Goal: Information Seeking & Learning: Learn about a topic

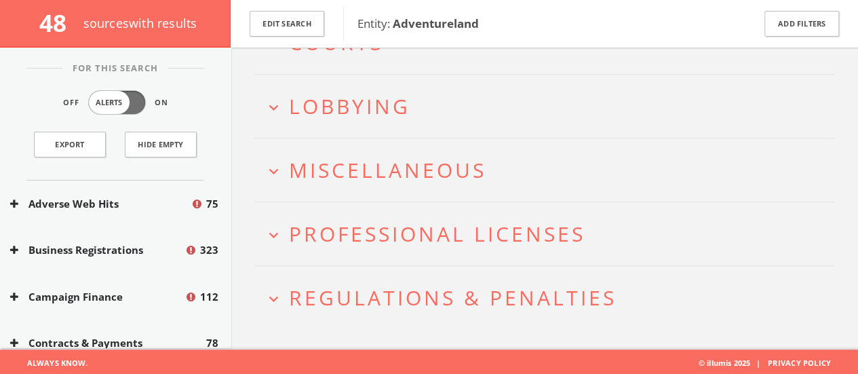
click at [406, 292] on span "Regulations & Penalties" at bounding box center [453, 298] width 328 height 28
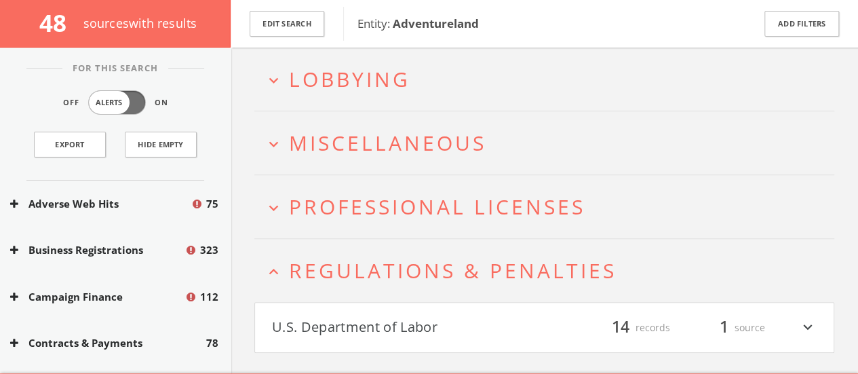
scroll to position [402, 0]
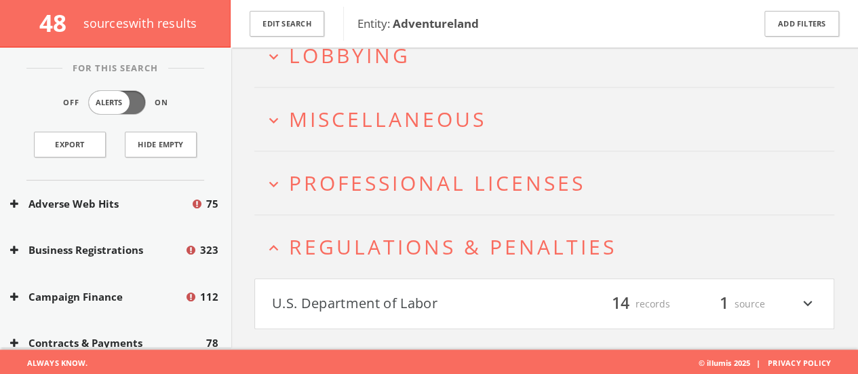
click at [327, 284] on h4 "U.S. Department of Labor filter_list 14 records 1 source expand_more" at bounding box center [544, 304] width 579 height 50
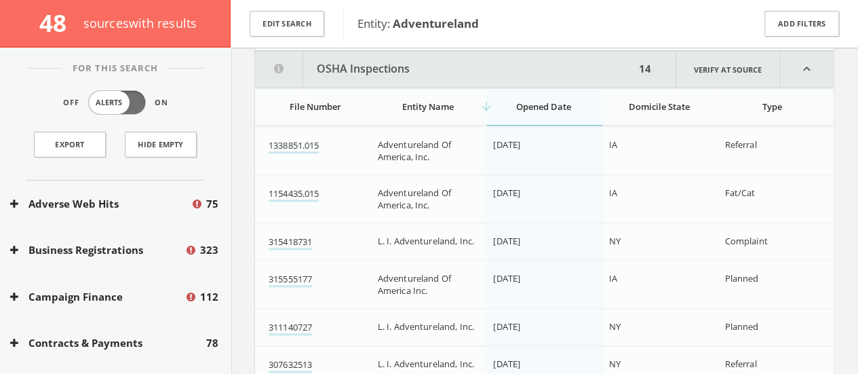
scroll to position [60, 0]
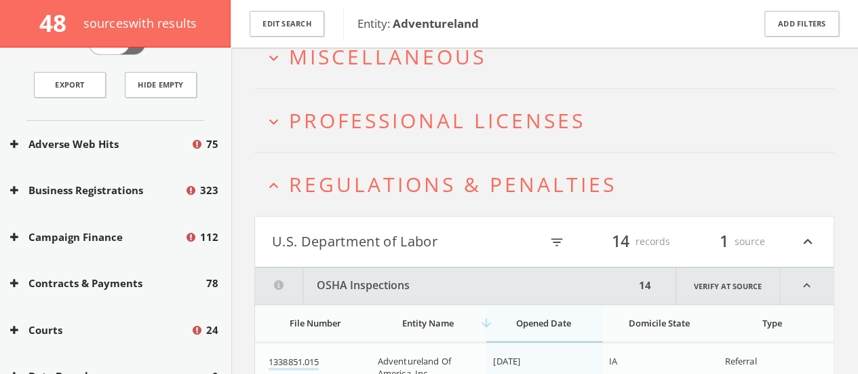
click at [294, 172] on span "Regulations & Penalties" at bounding box center [453, 184] width 328 height 28
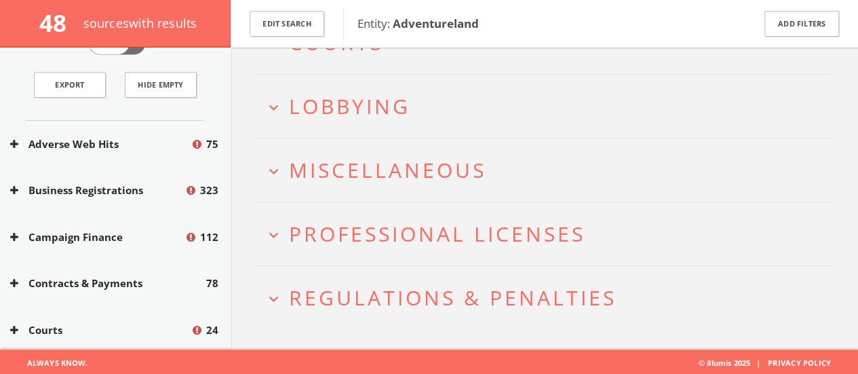
click at [308, 243] on span "Professional Licenses" at bounding box center [437, 234] width 296 height 28
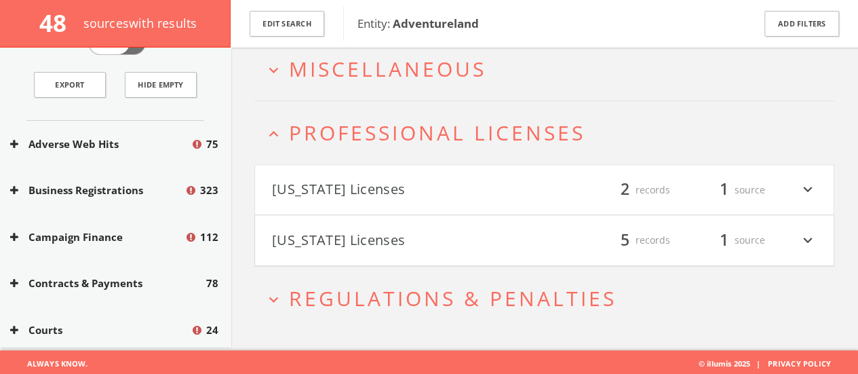
click at [311, 230] on button "Michigan Licenses" at bounding box center [408, 240] width 273 height 23
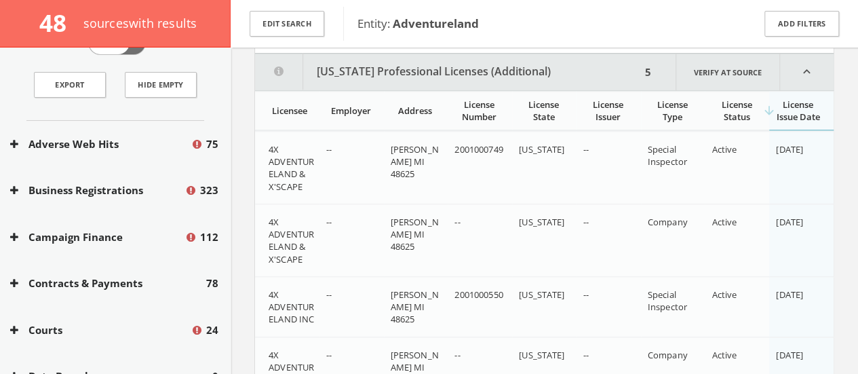
scroll to position [667, 0]
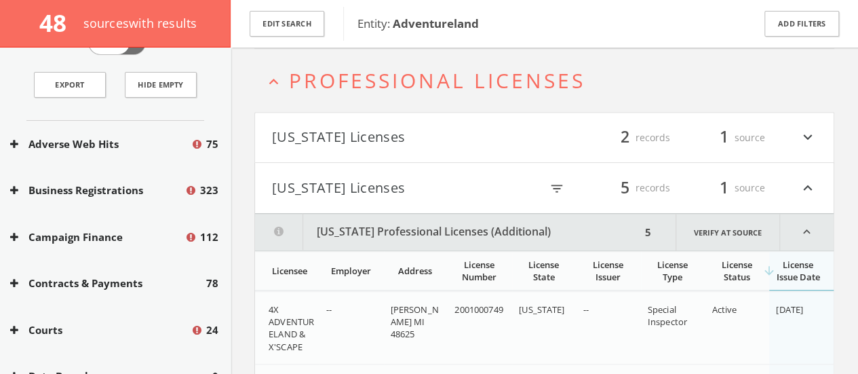
click at [275, 199] on h4 "Michigan Licenses filter_list 5 records 1 source expand_less" at bounding box center [544, 188] width 579 height 50
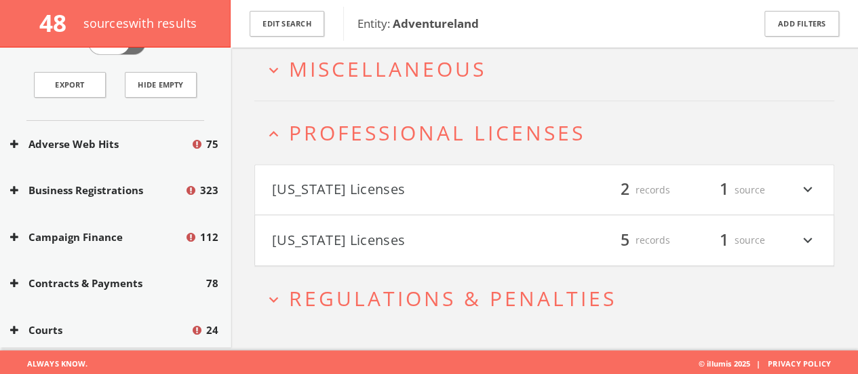
click at [305, 178] on button "Iowa Licenses" at bounding box center [408, 189] width 273 height 23
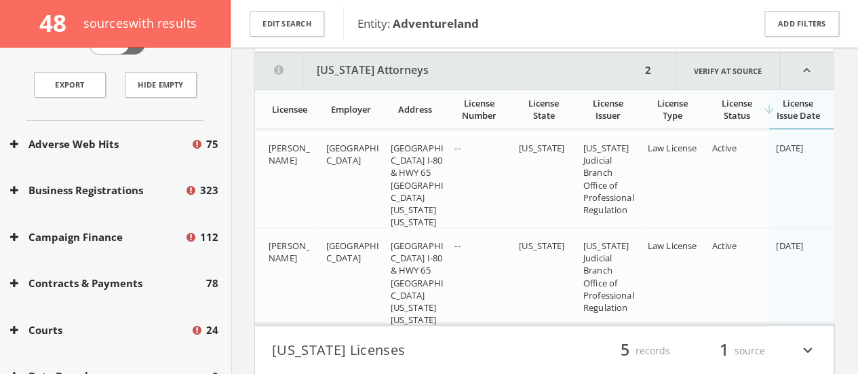
scroll to position [617, 0]
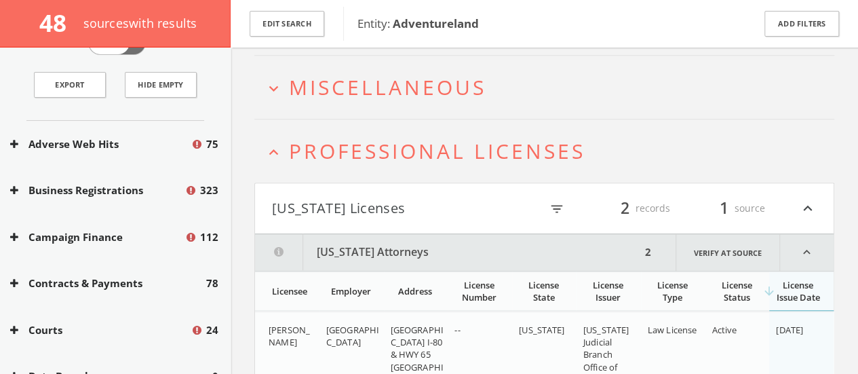
click at [290, 184] on h4 "Iowa Licenses filter_list 2 records 1 source expand_less" at bounding box center [544, 208] width 579 height 50
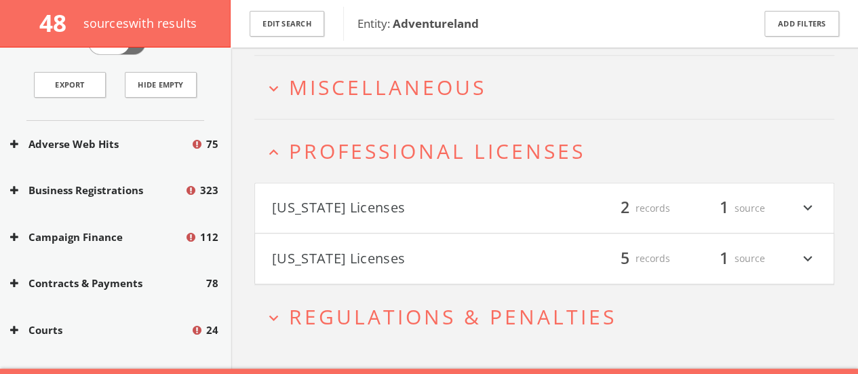
click at [288, 144] on button "expand_less Professional Licenses" at bounding box center [550, 151] width 570 height 22
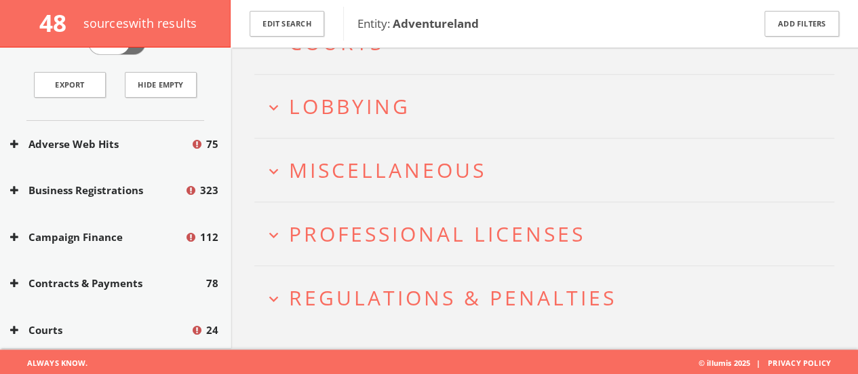
click at [296, 173] on span "Miscellaneous" at bounding box center [387, 170] width 197 height 28
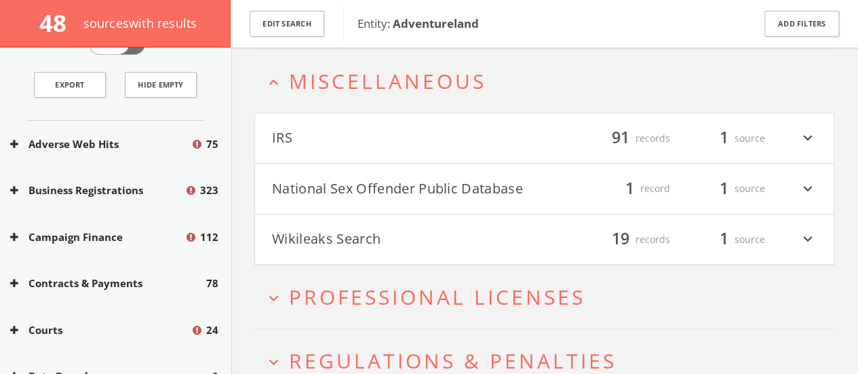
click at [292, 141] on button "IRS" at bounding box center [408, 138] width 273 height 23
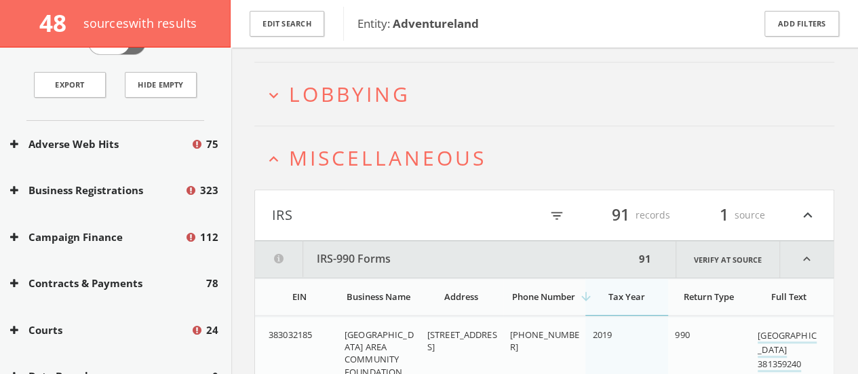
scroll to position [358, 0]
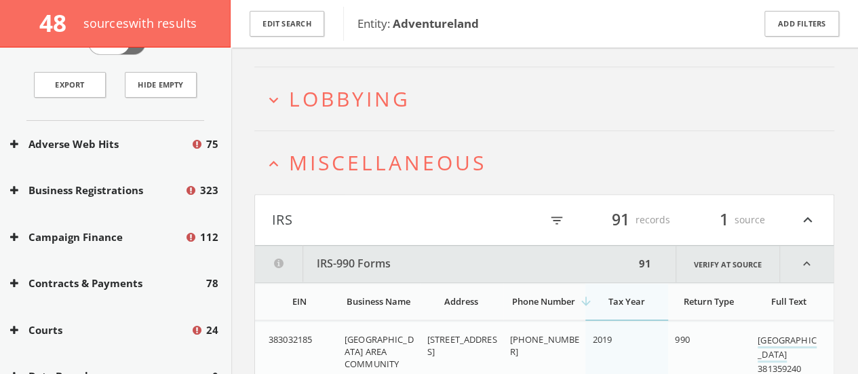
click at [317, 210] on button "IRS" at bounding box center [406, 219] width 269 height 23
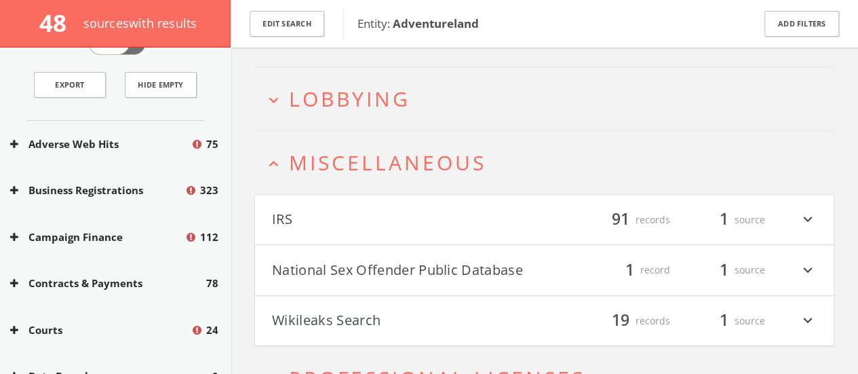
click at [320, 258] on button "National Sex Offender Public Database" at bounding box center [408, 269] width 273 height 23
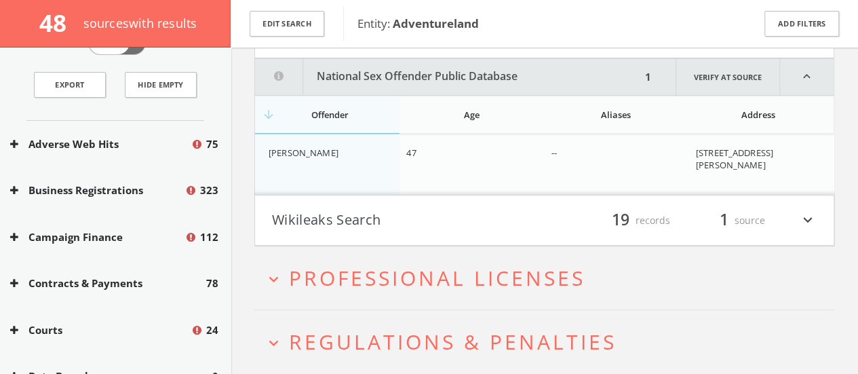
scroll to position [604, 0]
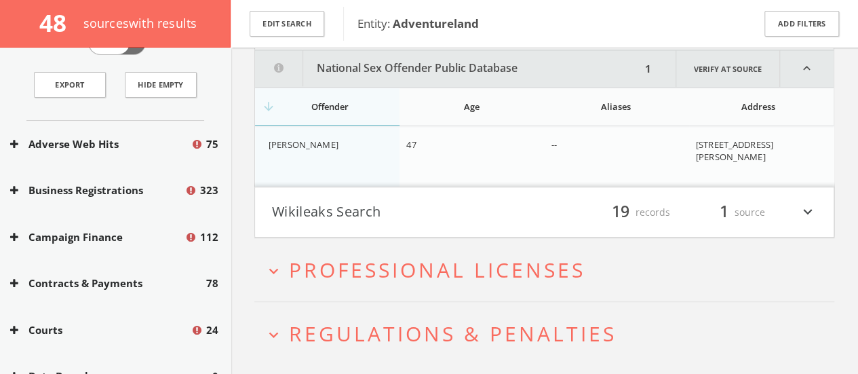
click at [284, 203] on button "Wikileaks Search" at bounding box center [408, 212] width 273 height 23
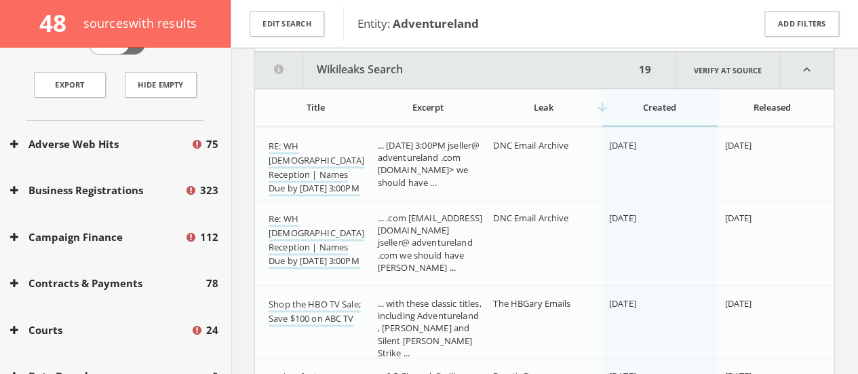
scroll to position [558, 0]
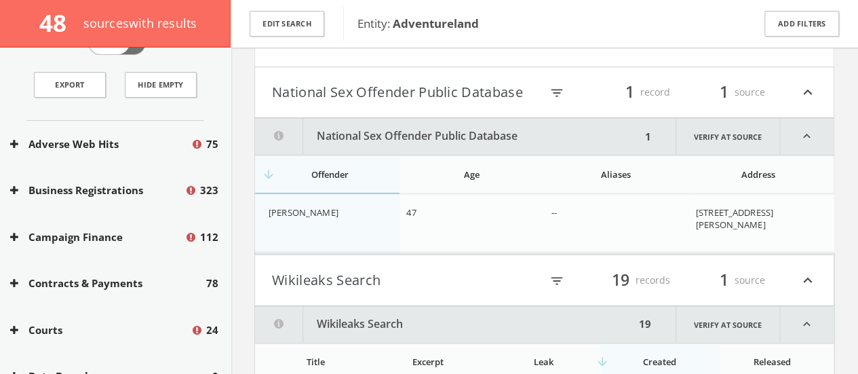
scroll to position [536, 0]
click at [307, 272] on button "Wikileaks Search" at bounding box center [406, 280] width 269 height 23
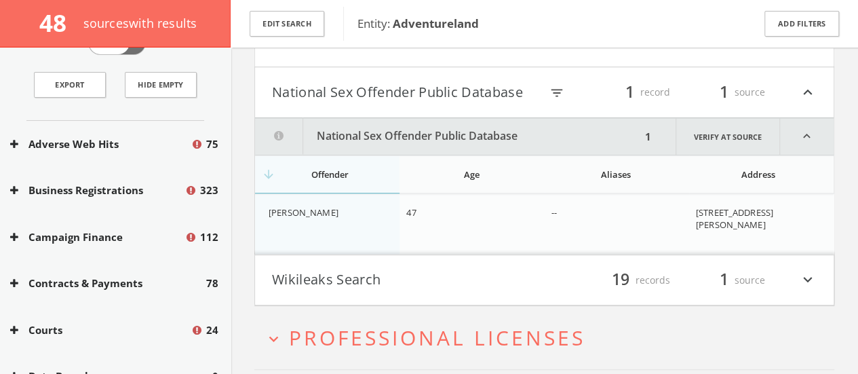
click at [457, 81] on button "National Sex Offender Public Database" at bounding box center [406, 92] width 269 height 23
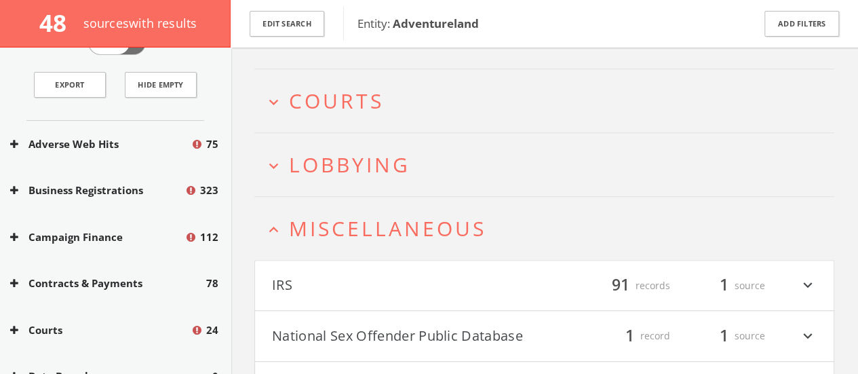
scroll to position [290, 0]
click at [383, 220] on span "Miscellaneous" at bounding box center [387, 230] width 197 height 28
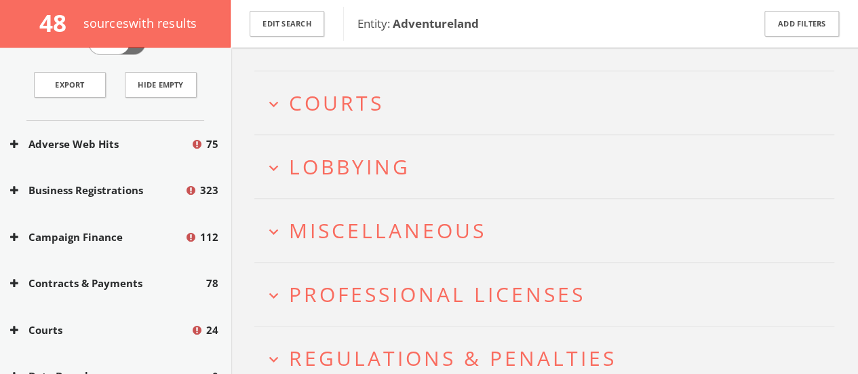
click at [342, 165] on span "Lobbying" at bounding box center [349, 167] width 121 height 28
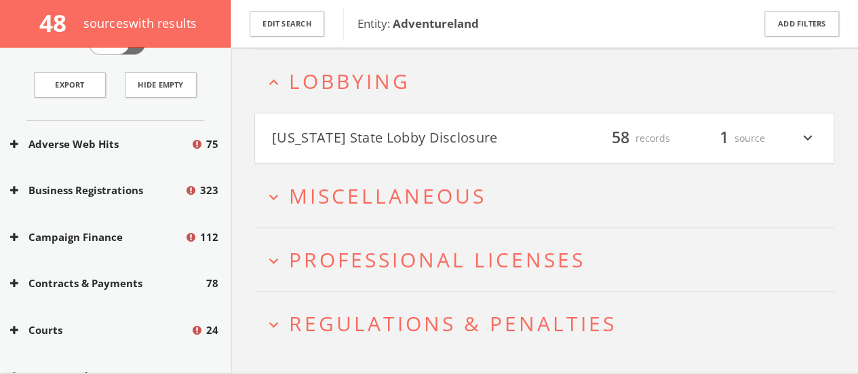
click at [293, 117] on h4 "Iowa State Lobby Disclosure filter_list 58 records 1 source expand_more" at bounding box center [544, 138] width 579 height 50
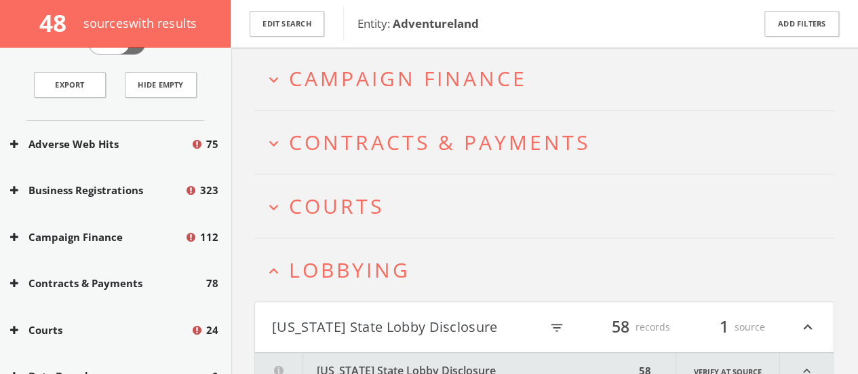
scroll to position [176, 0]
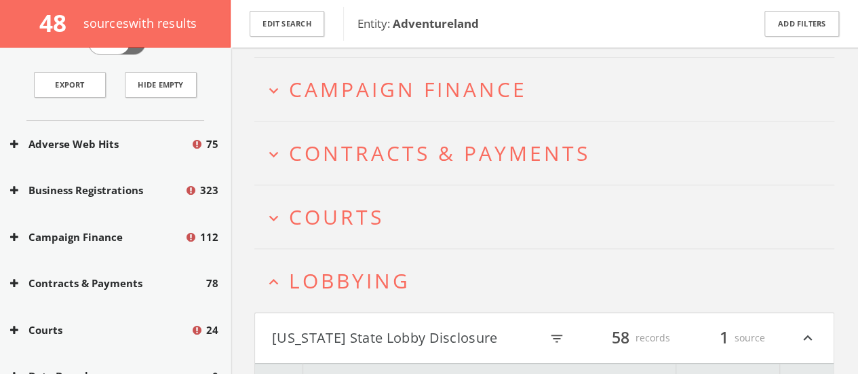
click at [374, 271] on span "Lobbying" at bounding box center [349, 281] width 121 height 28
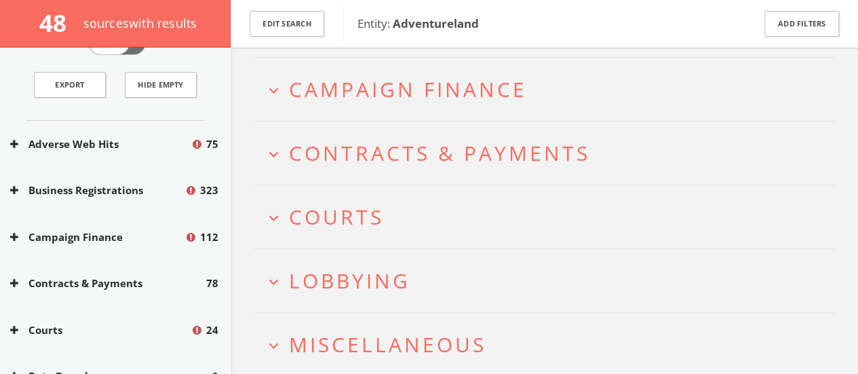
click at [338, 218] on span "Courts" at bounding box center [336, 217] width 95 height 28
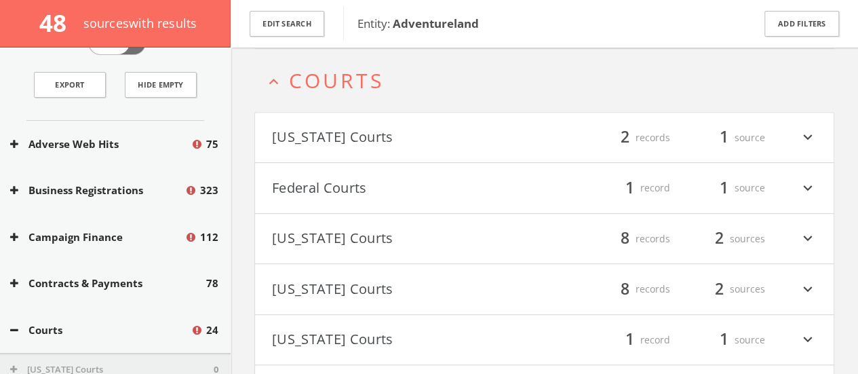
click at [289, 139] on button "Arkansas Courts" at bounding box center [408, 137] width 273 height 23
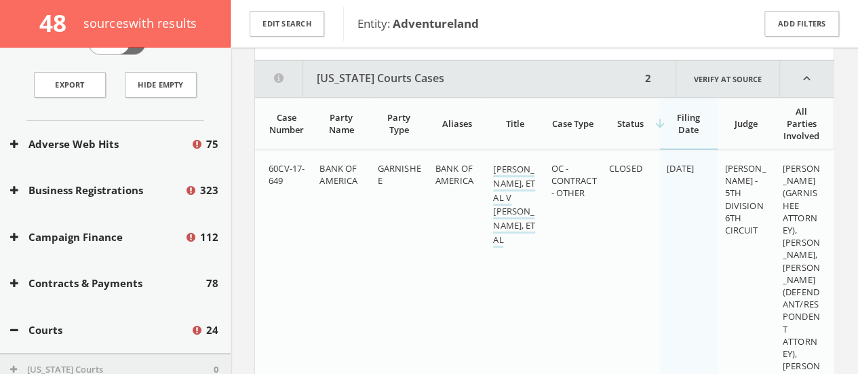
scroll to position [426, 0]
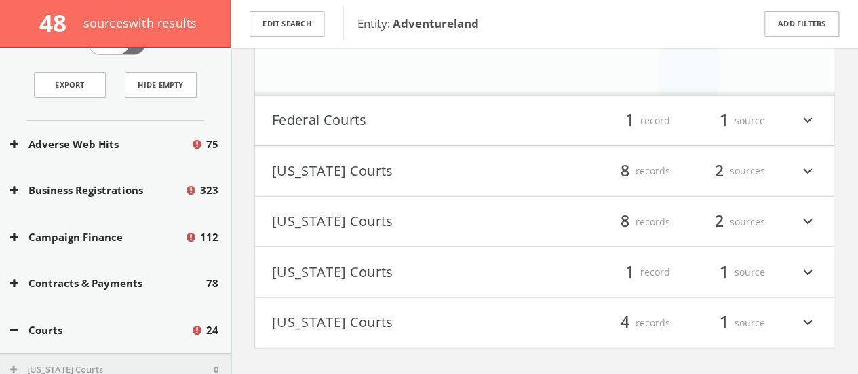
click at [312, 136] on h4 "Federal Courts filter_list 1 record 1 source expand_more" at bounding box center [544, 121] width 579 height 50
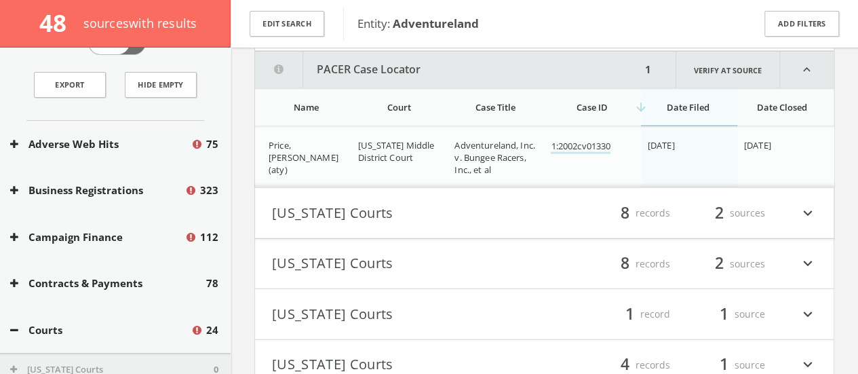
click at [338, 196] on h4 "Iowa Courts filter_list 8 records 2 sources expand_more" at bounding box center [544, 213] width 579 height 50
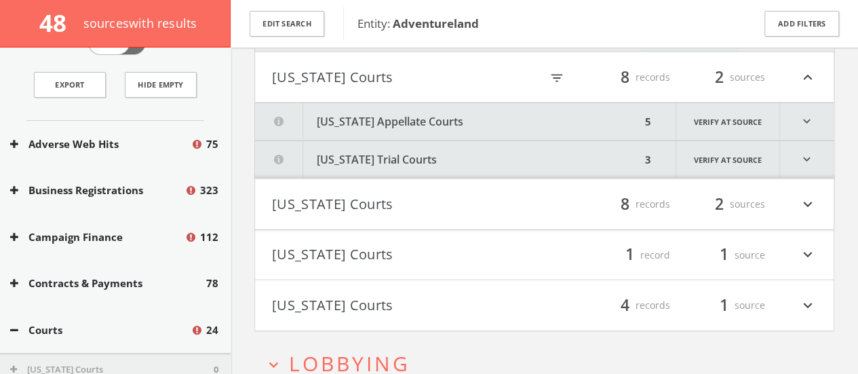
scroll to position [1844, 0]
click at [336, 119] on button "Iowa Appellate Courts" at bounding box center [448, 120] width 386 height 37
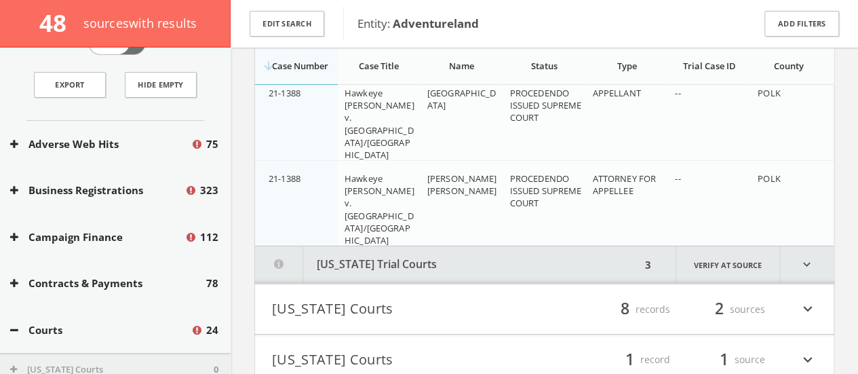
scroll to position [2234, 0]
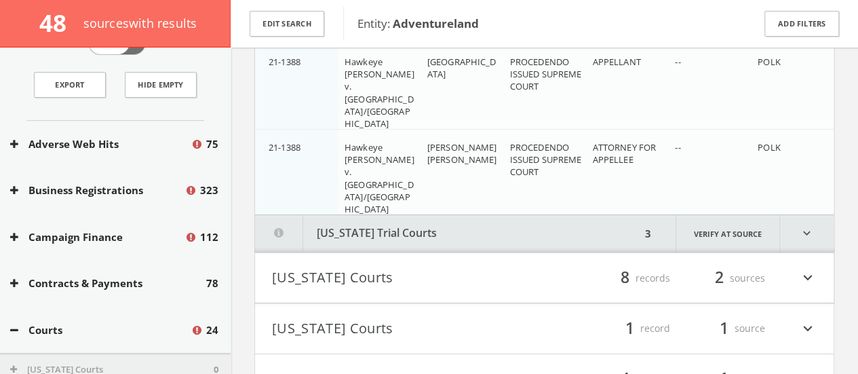
click at [362, 223] on button "Iowa Trial Courts" at bounding box center [448, 233] width 386 height 37
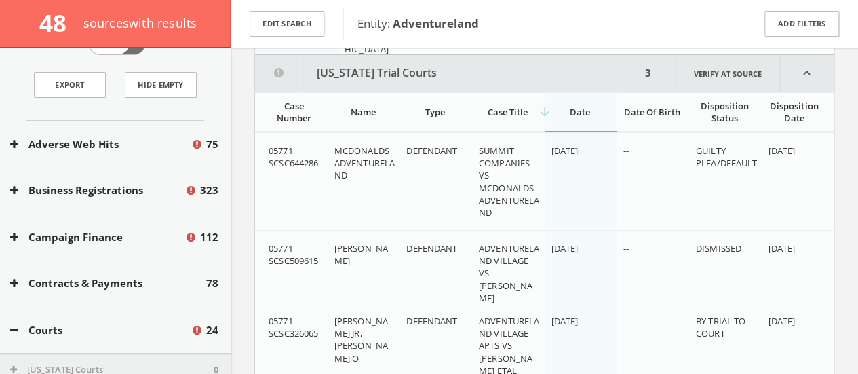
scroll to position [2397, 0]
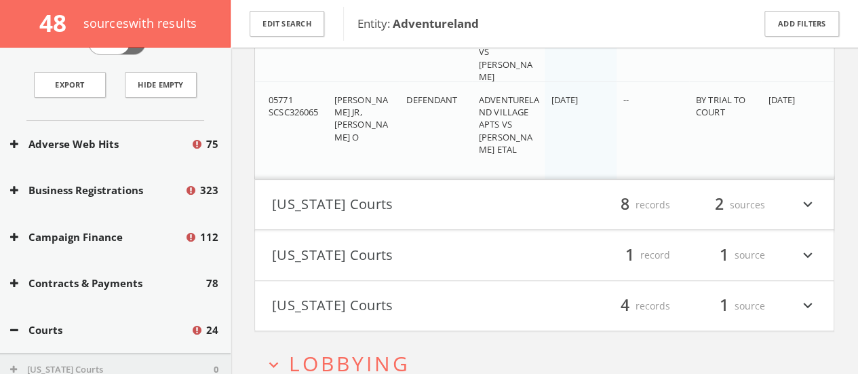
click at [336, 210] on button "New York Courts" at bounding box center [408, 204] width 273 height 23
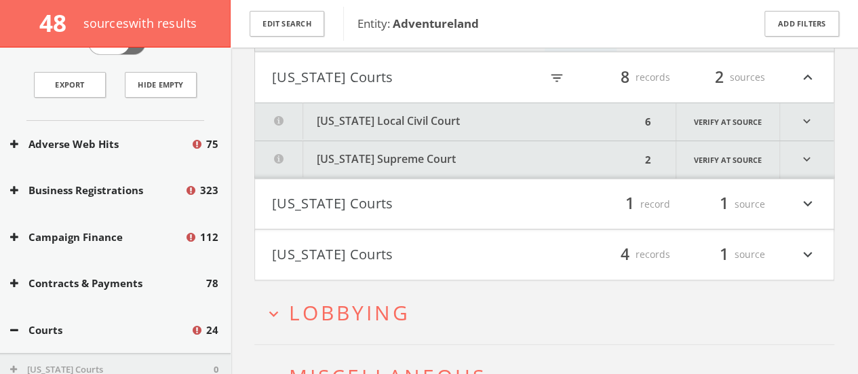
click at [347, 107] on button "New York Local Civil Court" at bounding box center [448, 121] width 386 height 37
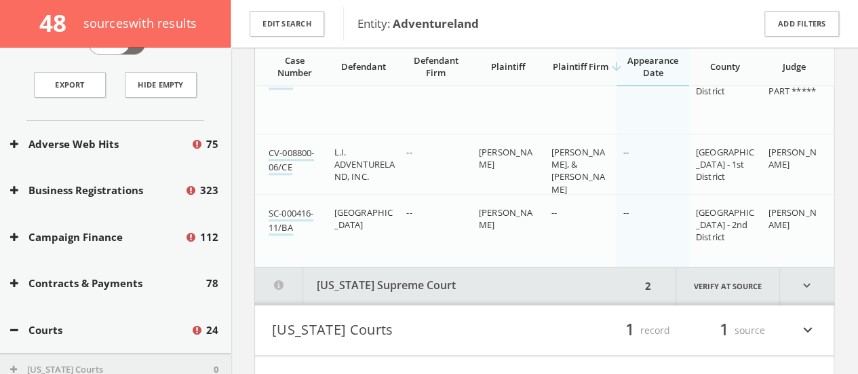
scroll to position [3213, 0]
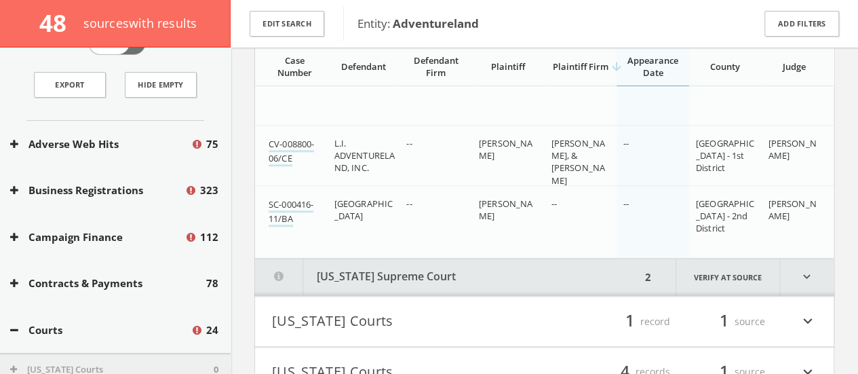
click at [380, 266] on button "New York Supreme Court" at bounding box center [448, 276] width 386 height 37
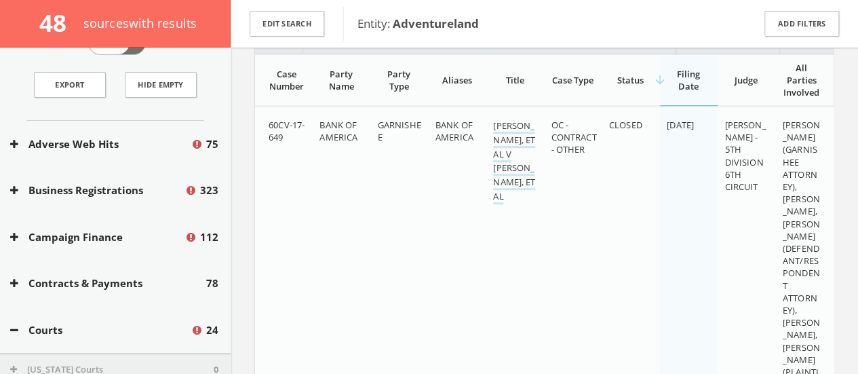
scroll to position [162, 0]
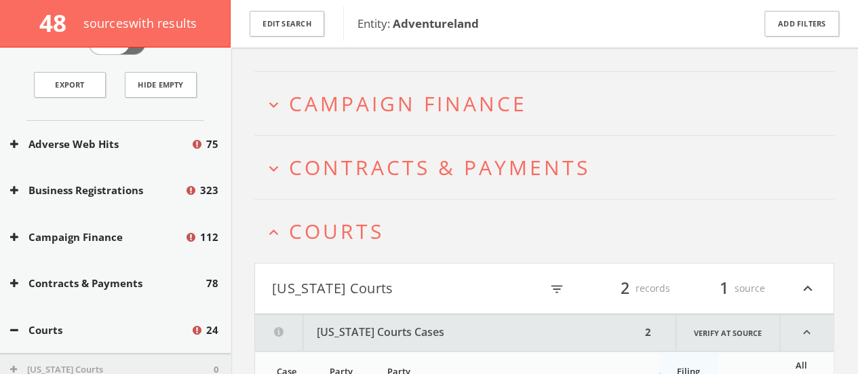
click at [266, 183] on h2 "expand_more Contracts & Payments" at bounding box center [544, 167] width 580 height 63
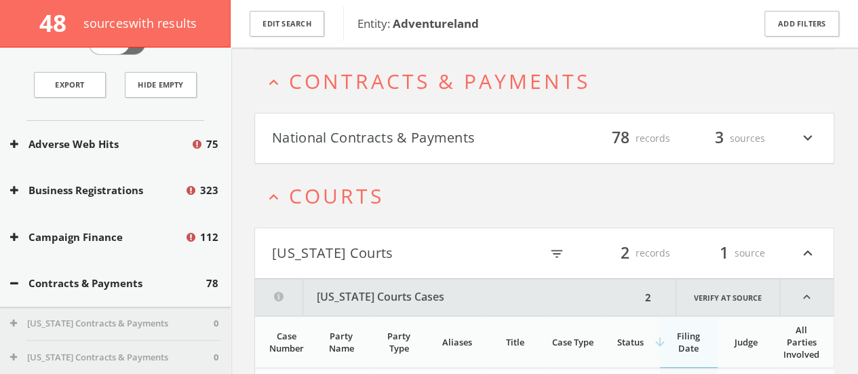
scroll to position [249, 0]
click at [290, 126] on button "National Contracts & Payments" at bounding box center [408, 137] width 273 height 23
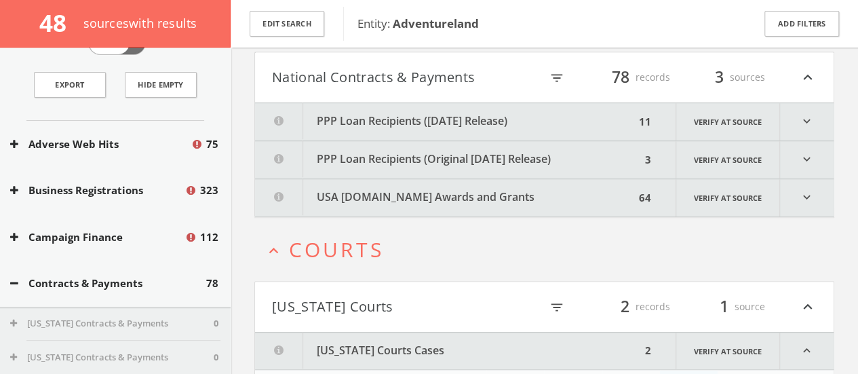
scroll to position [312, 0]
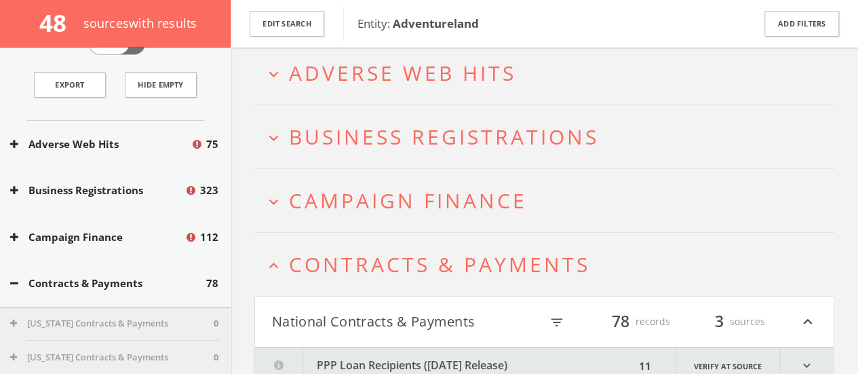
click at [305, 194] on span "Campaign Finance" at bounding box center [408, 201] width 238 height 28
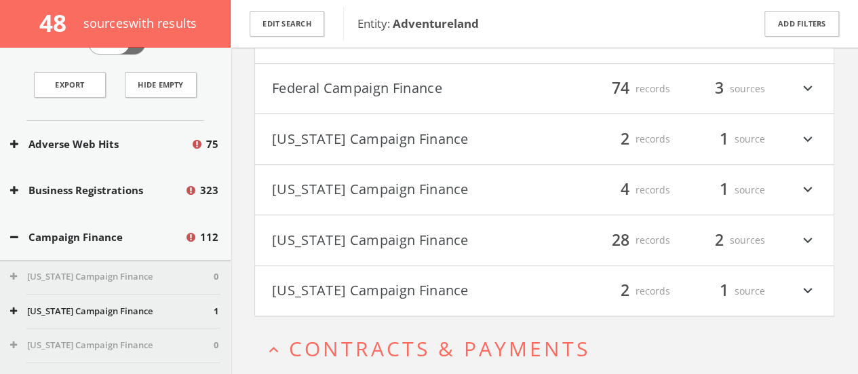
scroll to position [339, 0]
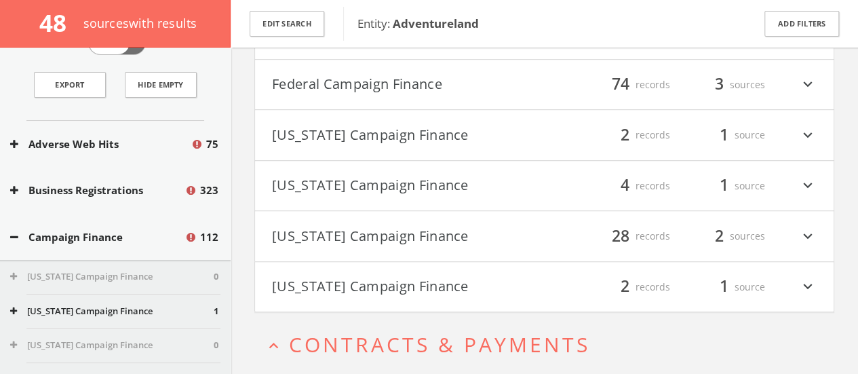
click at [358, 298] on button "Texas Campaign Finance" at bounding box center [408, 286] width 273 height 23
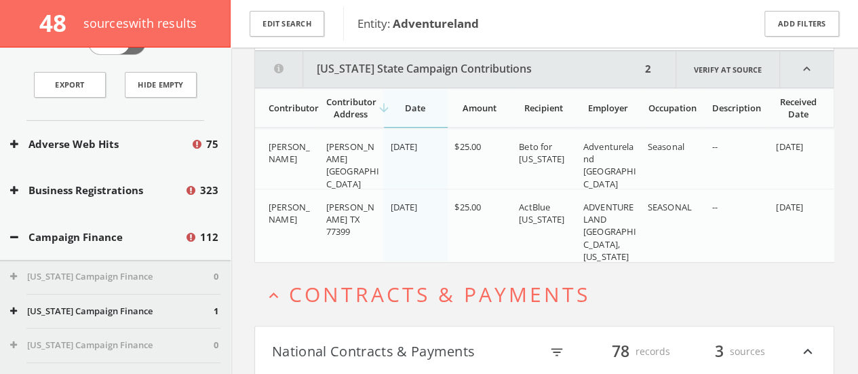
scroll to position [608, 0]
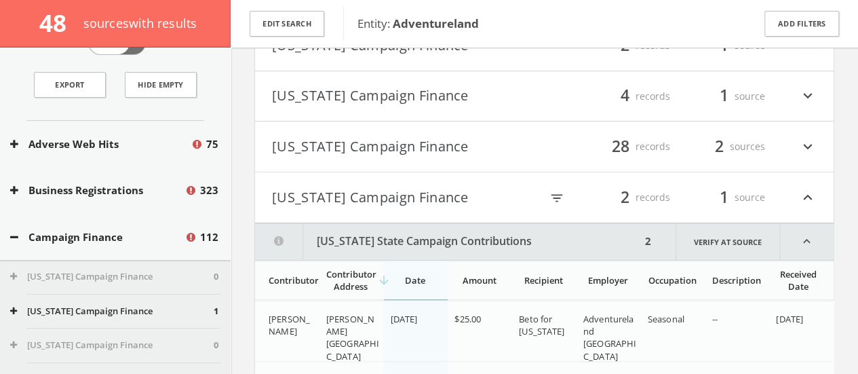
click at [323, 154] on button "New York Campaign Finance" at bounding box center [408, 146] width 273 height 23
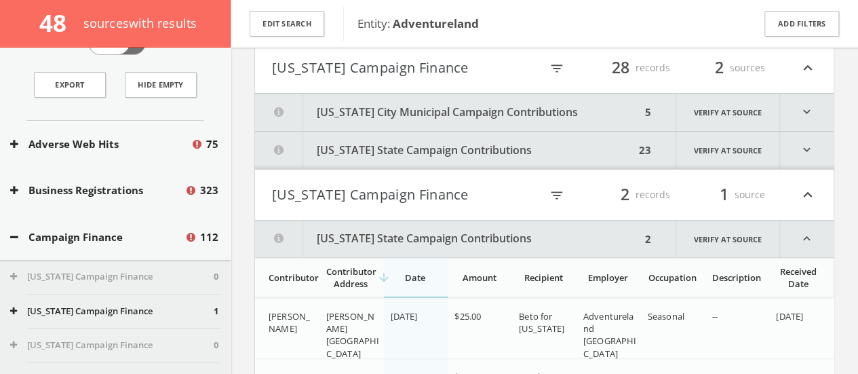
click at [359, 109] on button "New York City Municipal Campaign Contributions" at bounding box center [448, 112] width 386 height 37
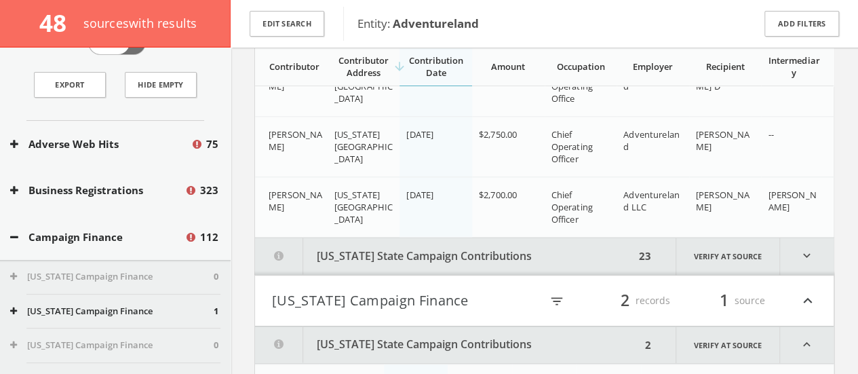
scroll to position [731, 0]
click at [376, 267] on button "New York State Campaign Contributions" at bounding box center [445, 255] width 380 height 37
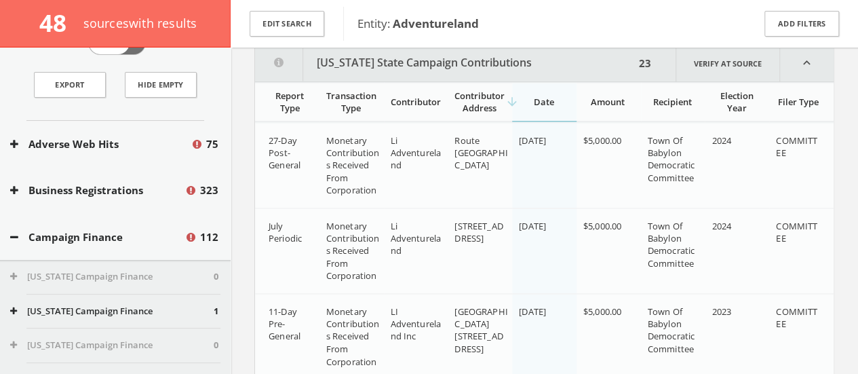
scroll to position [925, 0]
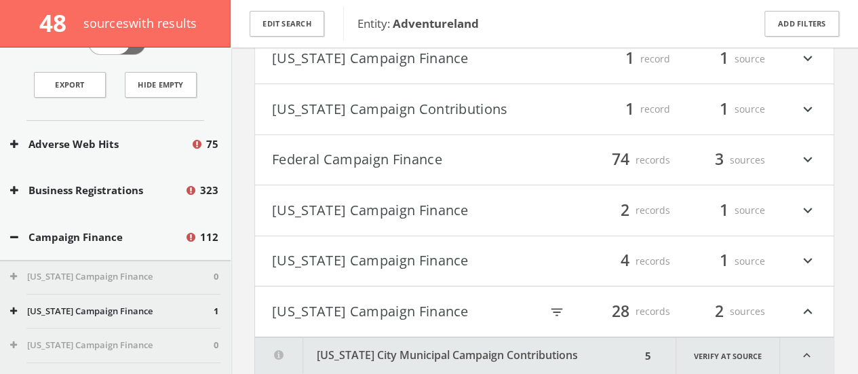
click at [327, 273] on button "Iowa Campaign Finance" at bounding box center [408, 261] width 273 height 23
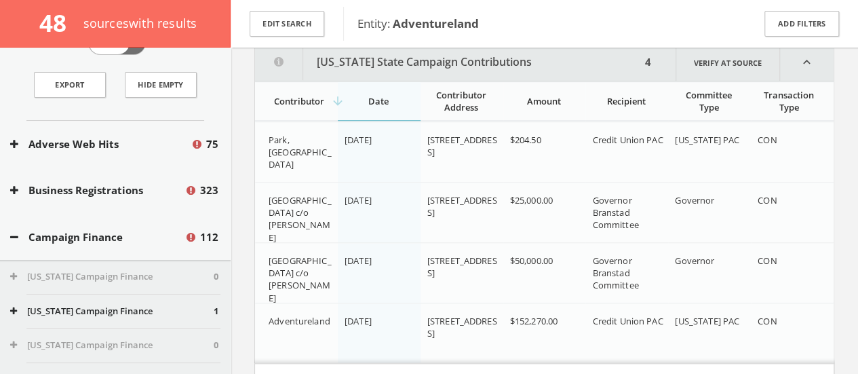
scroll to position [227, 0]
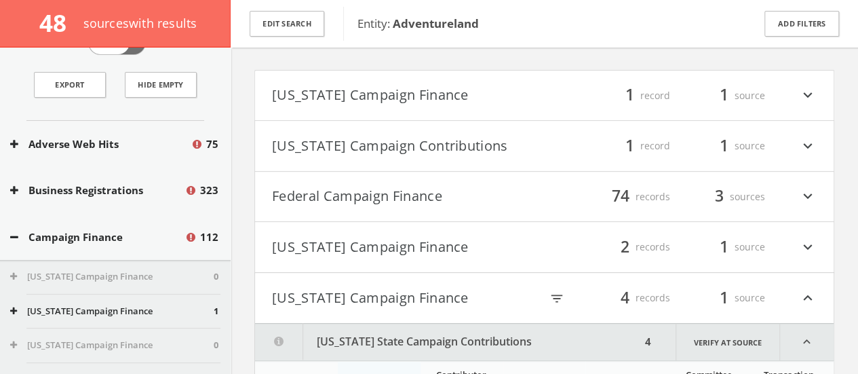
click at [304, 265] on h4 "Florida Campaign Finance filter_list 2 records 1 source expand_more" at bounding box center [544, 247] width 579 height 50
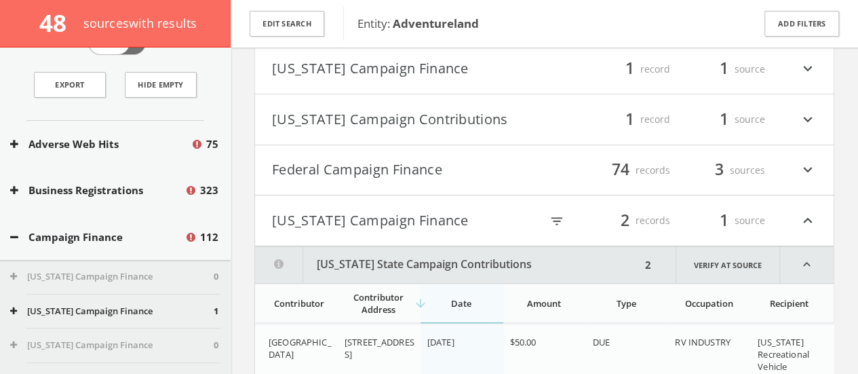
scroll to position [248, 0]
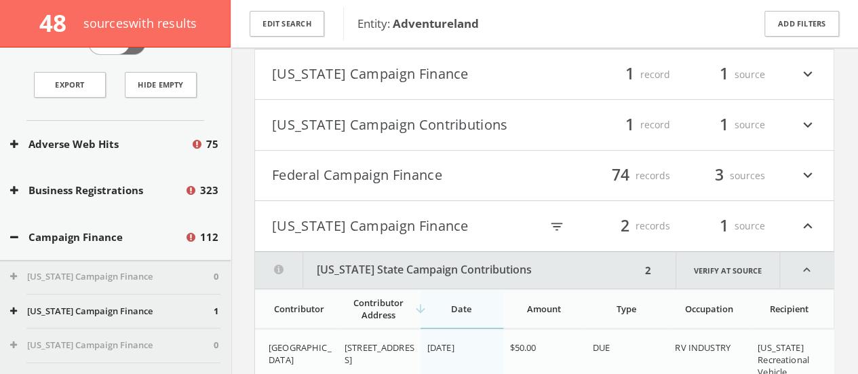
click at [288, 119] on button "District of Columbia Campaign Contributions" at bounding box center [408, 124] width 273 height 23
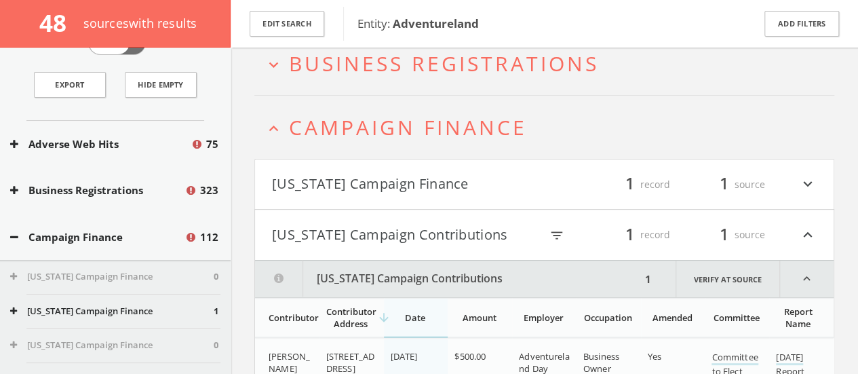
click at [327, 160] on h4 "Alaska Campaign Finance filter_list 1 record 1 source expand_more" at bounding box center [544, 184] width 579 height 50
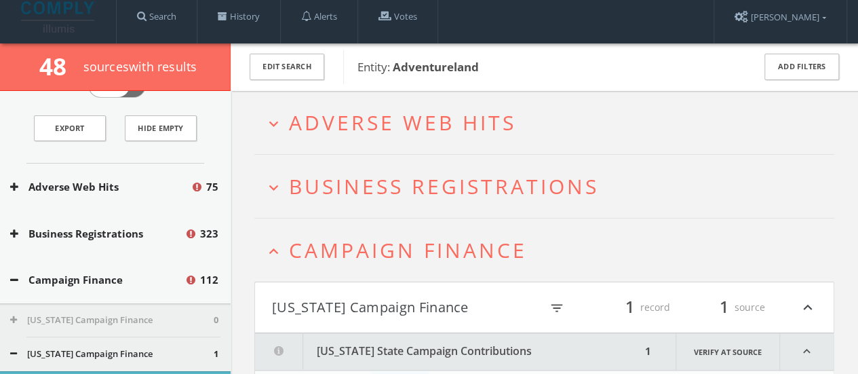
scroll to position [8, 0]
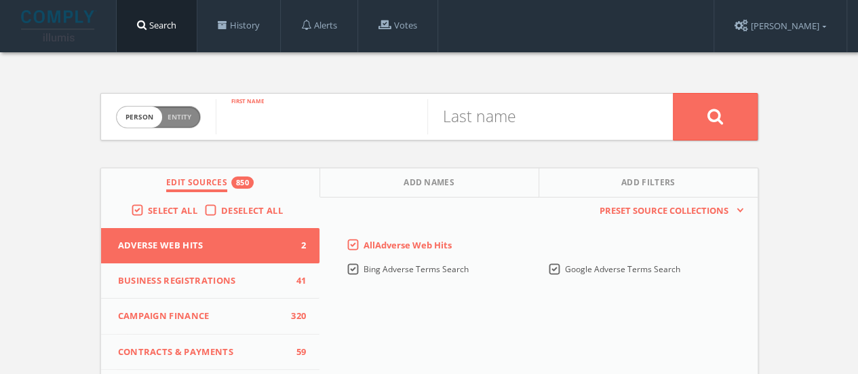
click at [329, 111] on input "text" at bounding box center [322, 116] width 212 height 35
type input "Jeffrey"
type input "Seller"
click at [673, 93] on button at bounding box center [715, 116] width 85 height 47
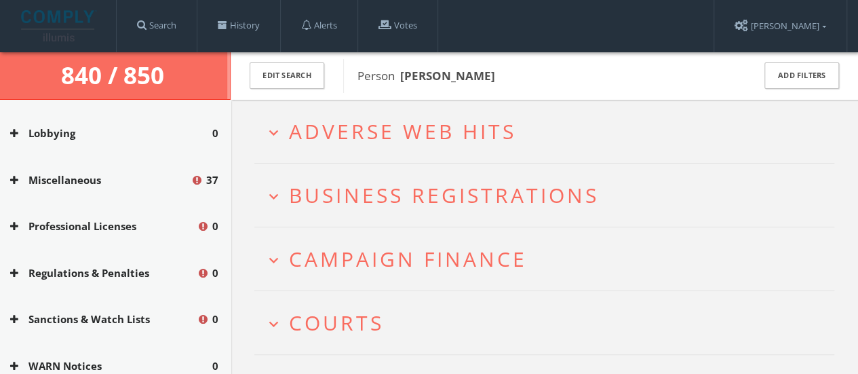
scroll to position [402, 0]
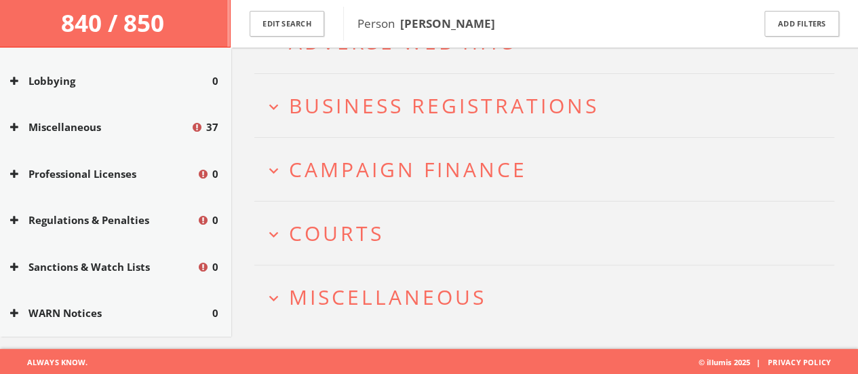
click at [315, 288] on span "Miscellaneous" at bounding box center [387, 297] width 197 height 28
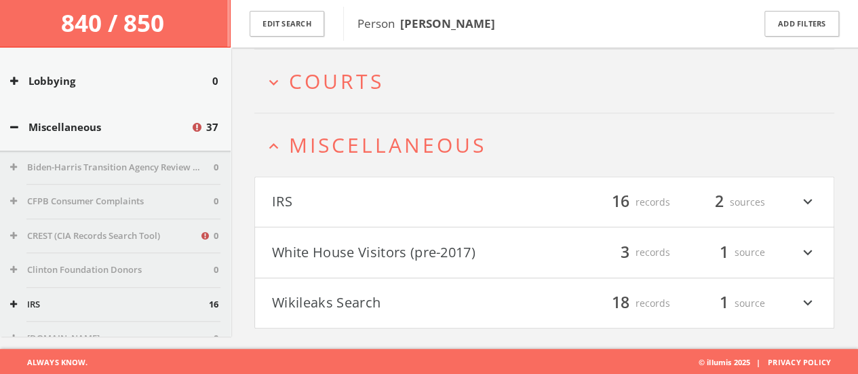
click at [319, 153] on span "Miscellaneous" at bounding box center [387, 145] width 197 height 28
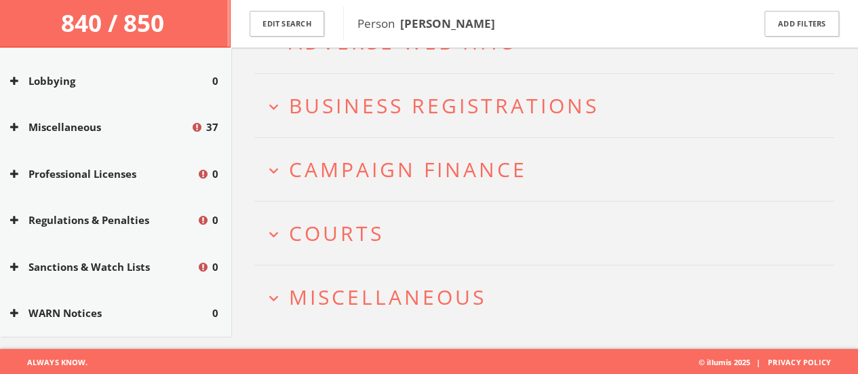
click at [311, 212] on h2 "expand_more Courts" at bounding box center [544, 232] width 580 height 63
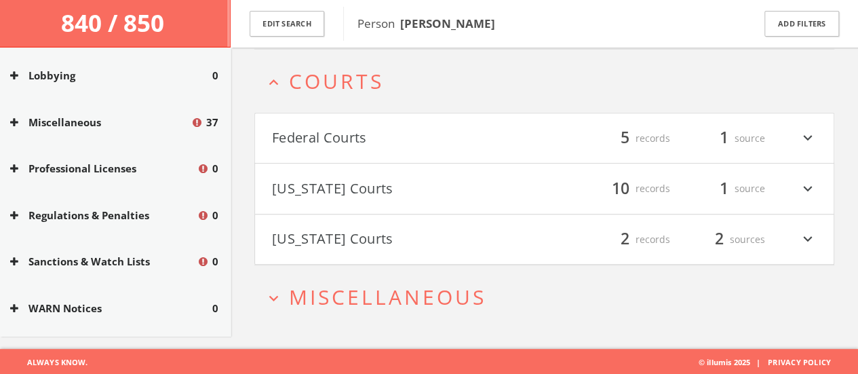
click at [309, 78] on span "Courts" at bounding box center [336, 81] width 95 height 28
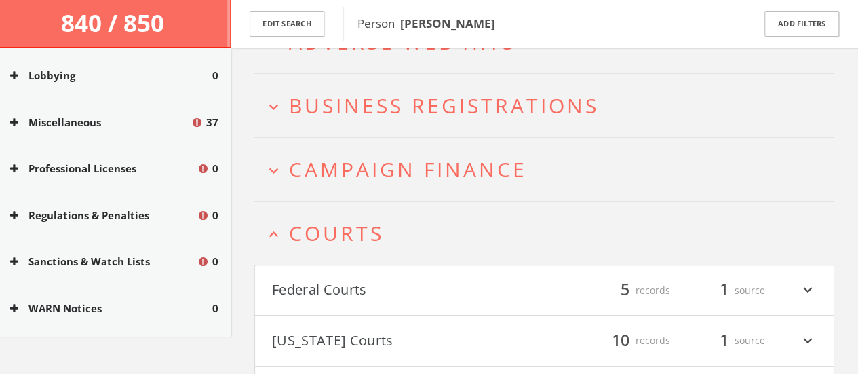
scroll to position [402, 0]
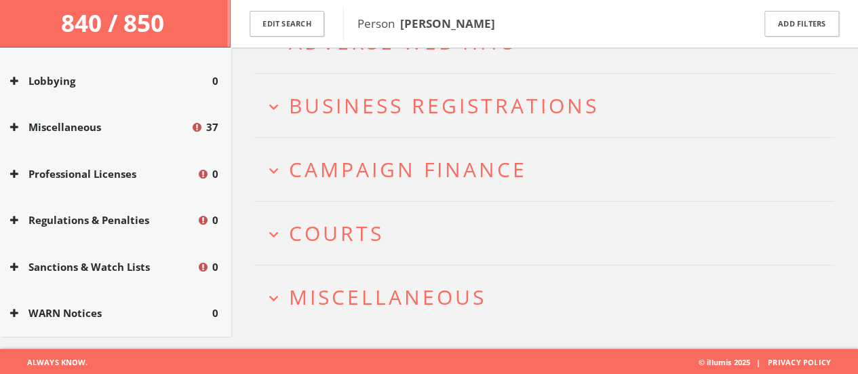
click at [326, 171] on span "Campaign Finance" at bounding box center [408, 169] width 238 height 28
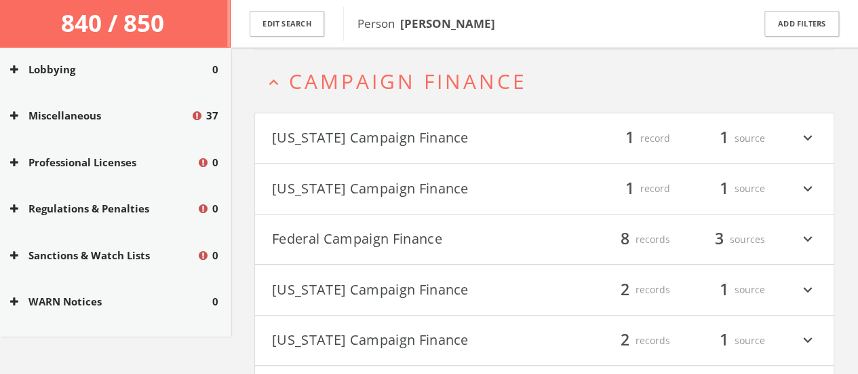
scroll to position [186, 0]
click at [286, 90] on button "expand_less Campaign Finance" at bounding box center [550, 80] width 570 height 22
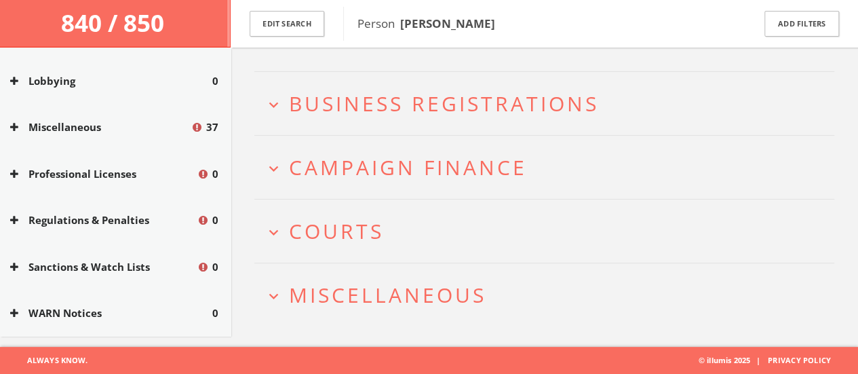
scroll to position [96, 0]
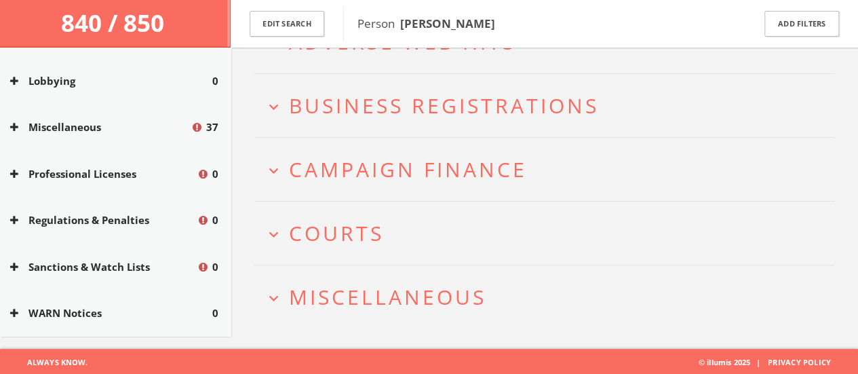
click at [330, 278] on h2 "expand_more Miscellaneous" at bounding box center [544, 296] width 580 height 63
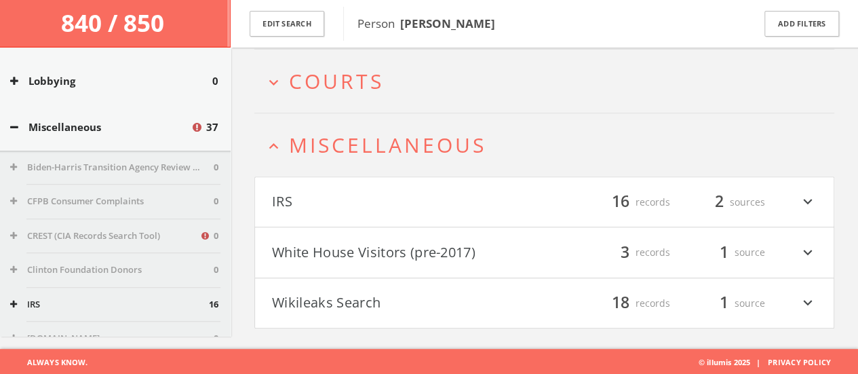
click at [294, 124] on h2 "expand_less Miscellaneous" at bounding box center [544, 144] width 580 height 63
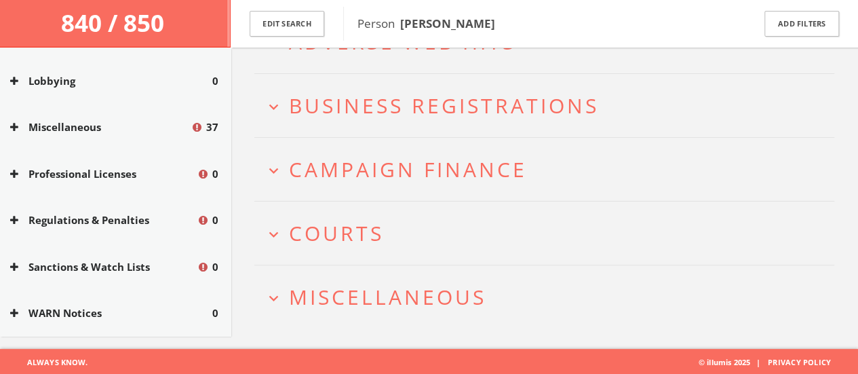
click at [326, 249] on h2 "expand_more Courts" at bounding box center [544, 232] width 580 height 63
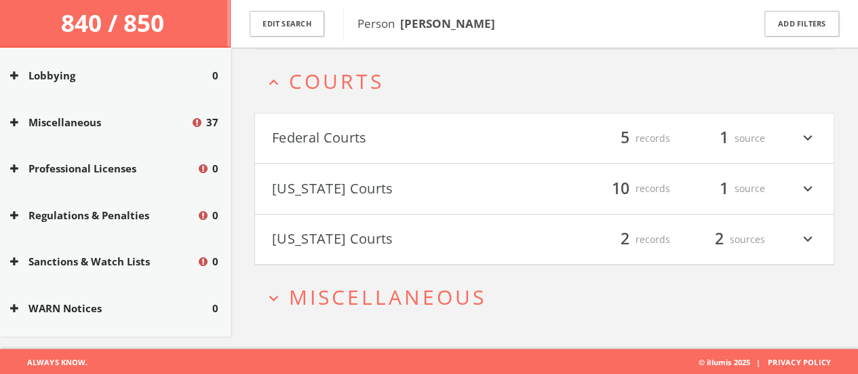
click at [336, 137] on button "Federal Courts" at bounding box center [408, 138] width 273 height 23
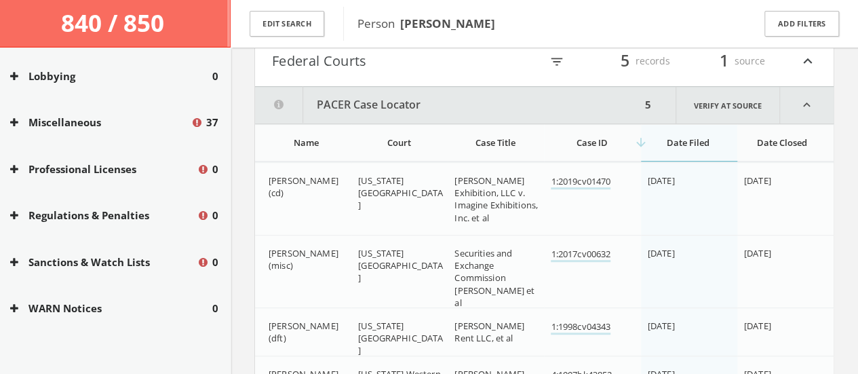
scroll to position [311, 0]
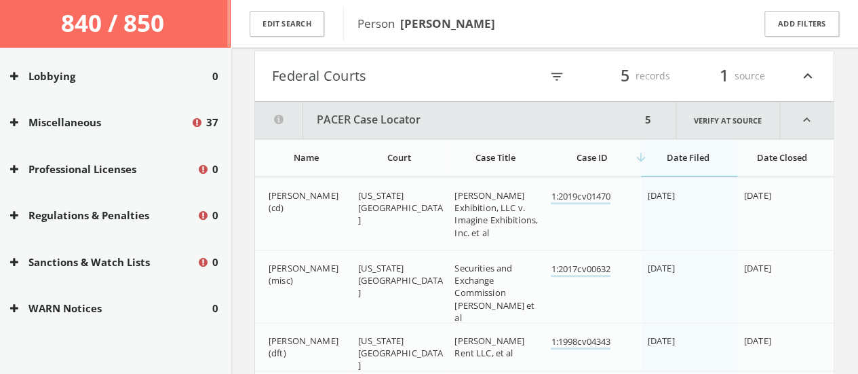
click at [305, 80] on button "Federal Courts" at bounding box center [406, 75] width 269 height 23
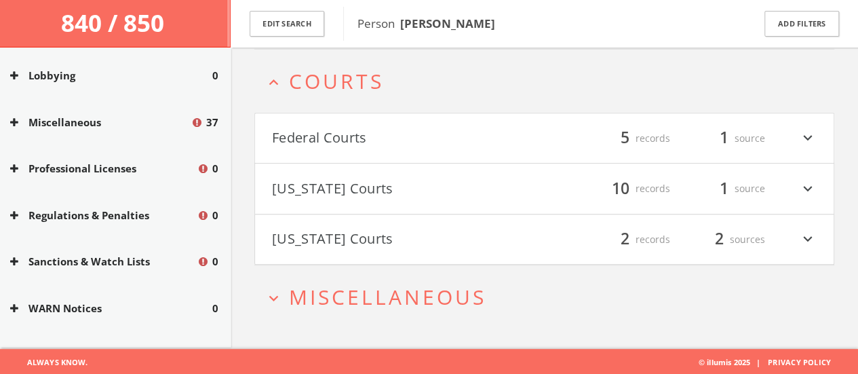
click at [339, 196] on button "Indiana Courts" at bounding box center [408, 188] width 273 height 23
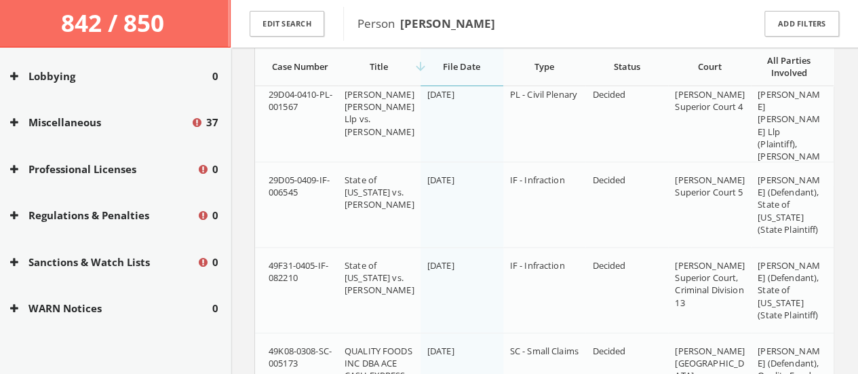
scroll to position [758, 0]
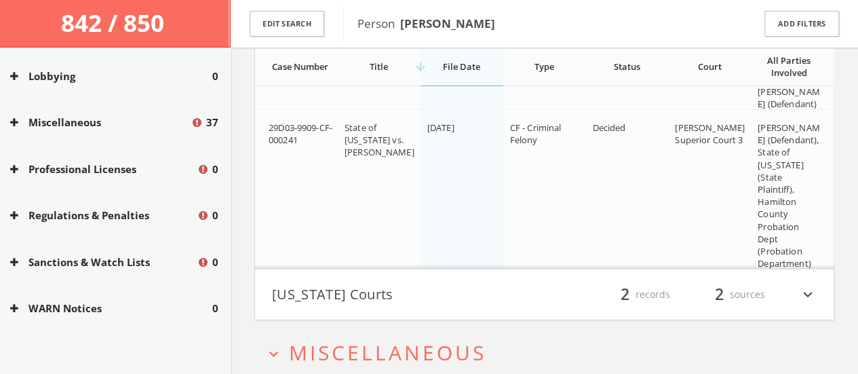
click at [323, 294] on button "New York Courts" at bounding box center [408, 294] width 273 height 23
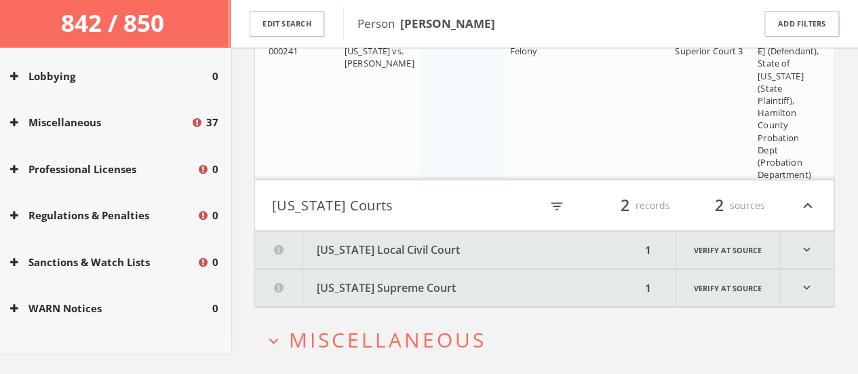
scroll to position [1477, 0]
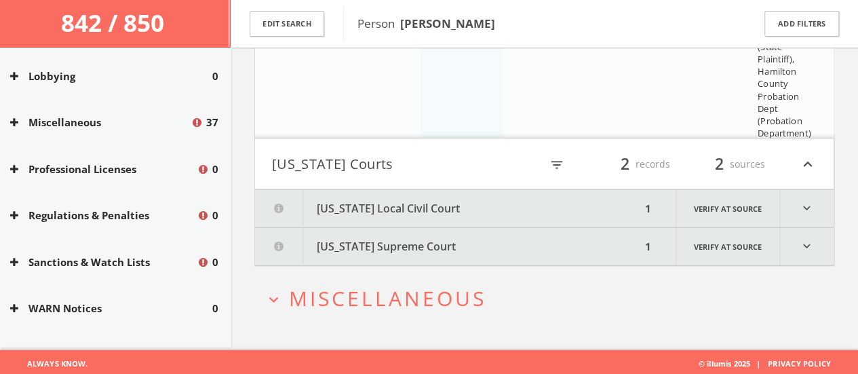
click at [349, 216] on button "New York Local Civil Court" at bounding box center [448, 208] width 386 height 37
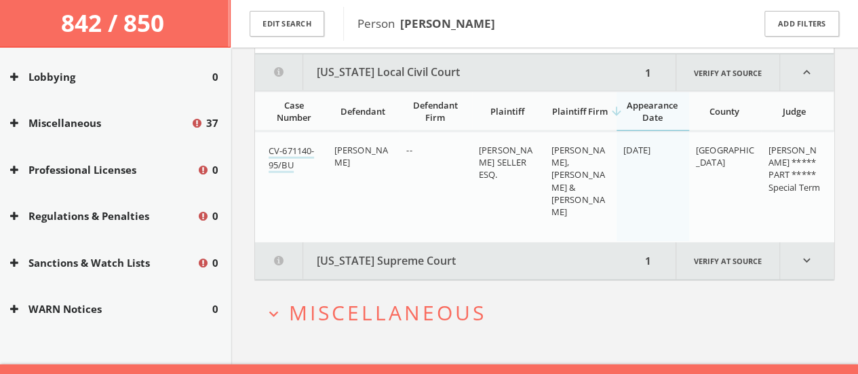
scroll to position [1616, 0]
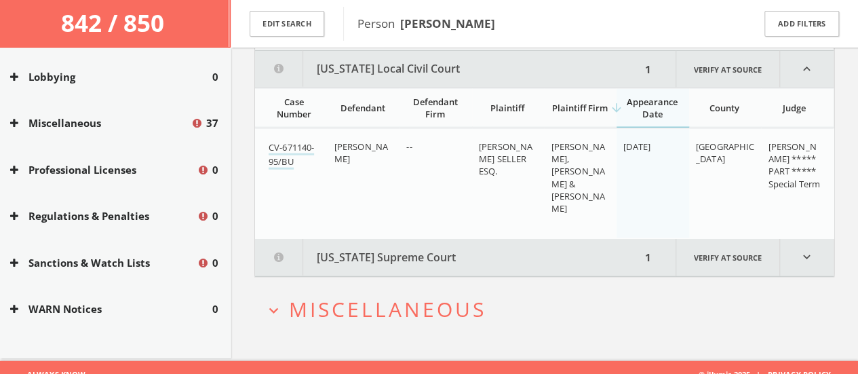
click at [384, 257] on button "New York Supreme Court" at bounding box center [448, 257] width 386 height 37
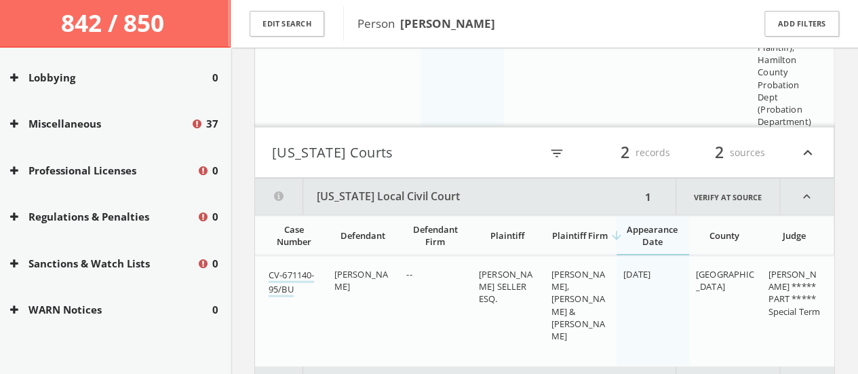
scroll to position [1484, 0]
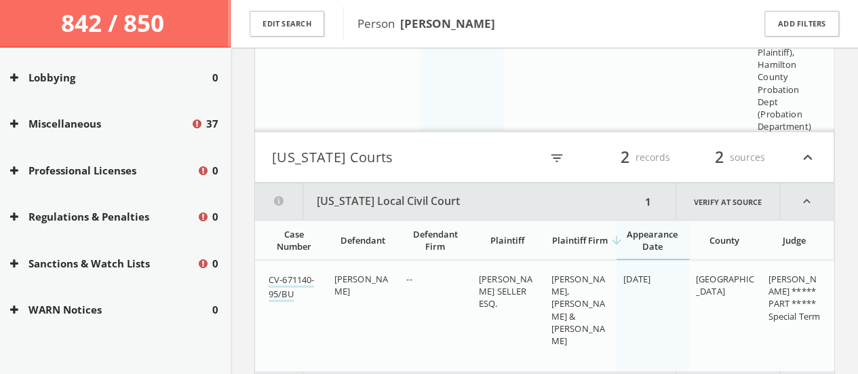
click at [467, 173] on h4 "New York Courts filter_list 2 records 2 sources expand_less" at bounding box center [544, 157] width 579 height 50
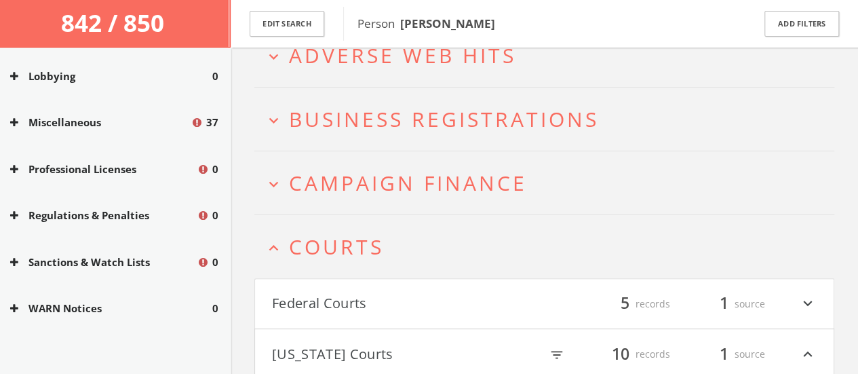
scroll to position [0, 0]
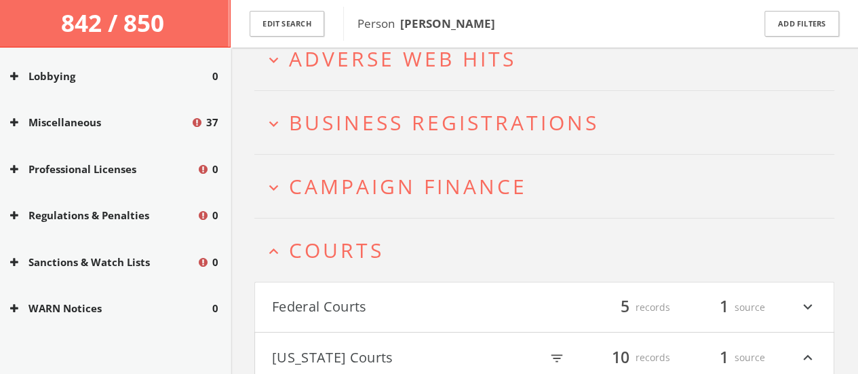
click at [307, 244] on span "Courts" at bounding box center [336, 250] width 95 height 28
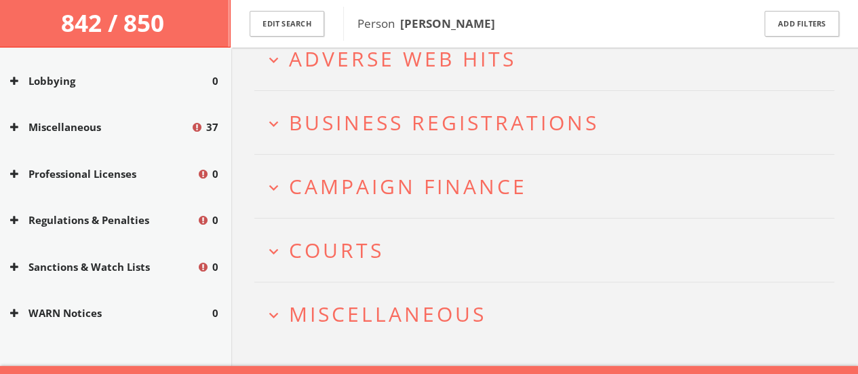
click at [292, 179] on span "Campaign Finance" at bounding box center [408, 186] width 238 height 28
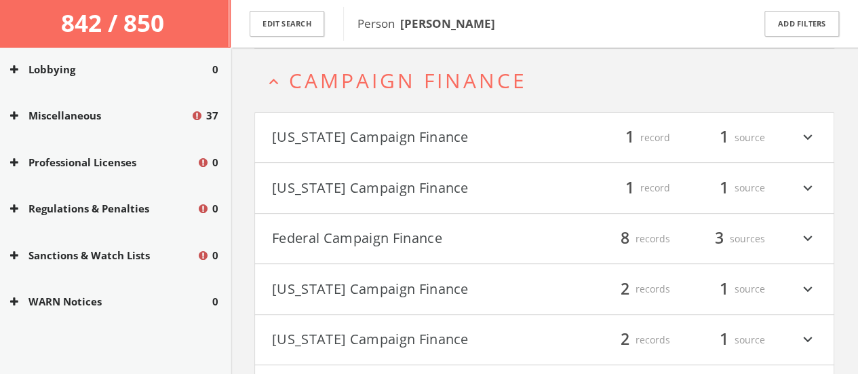
click at [271, 146] on h4 "Arizona Campaign Finance filter_list 1 record 1 source expand_more" at bounding box center [544, 138] width 579 height 50
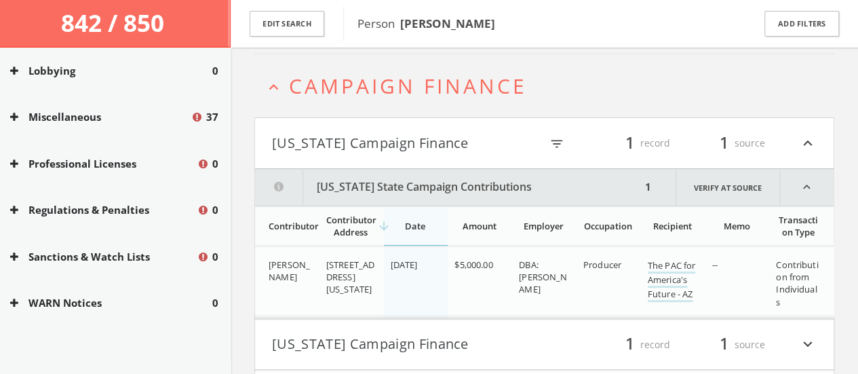
click at [329, 133] on button "Arizona Campaign Finance" at bounding box center [406, 143] width 269 height 23
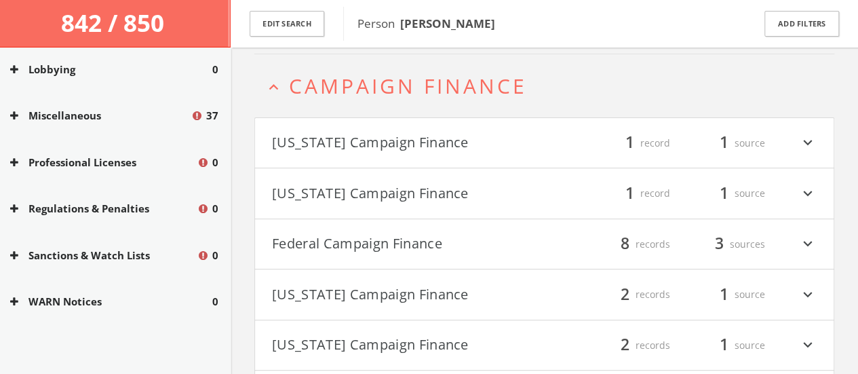
click at [303, 97] on span "Campaign Finance" at bounding box center [408, 86] width 238 height 28
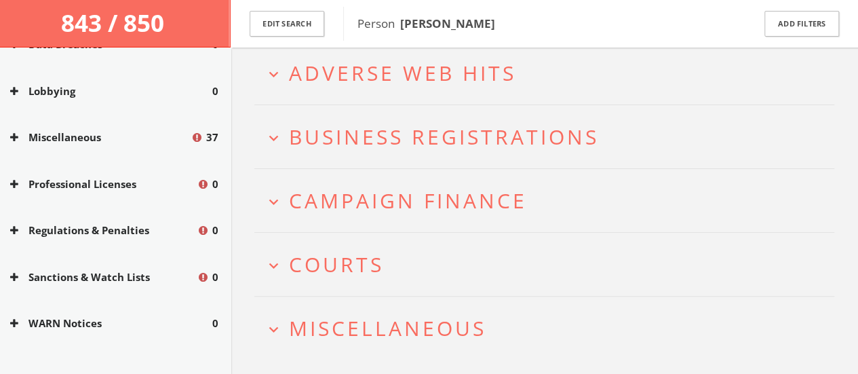
click at [382, 212] on span "Campaign Finance" at bounding box center [408, 201] width 238 height 28
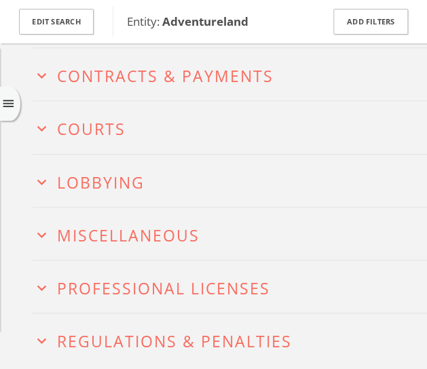
click at [100, 173] on span "Lobbying" at bounding box center [100, 183] width 87 height 22
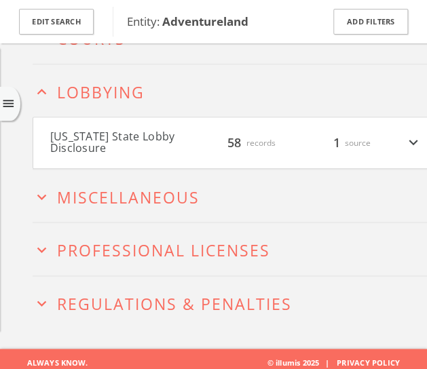
click at [114, 140] on button "Iowa State Lobby Disclosure" at bounding box center [118, 143] width 137 height 24
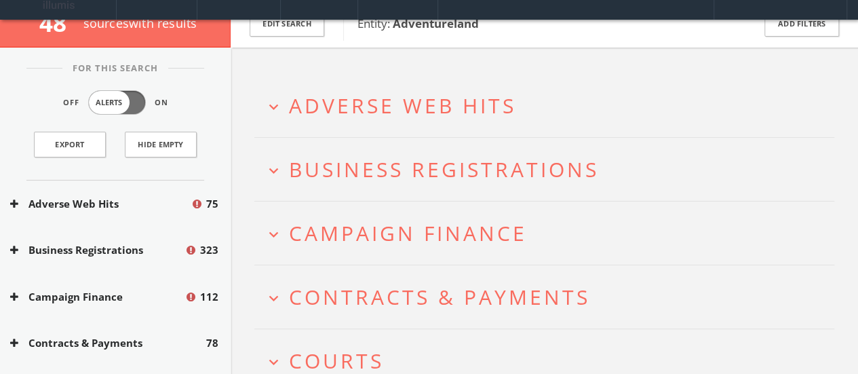
scroll to position [108, 0]
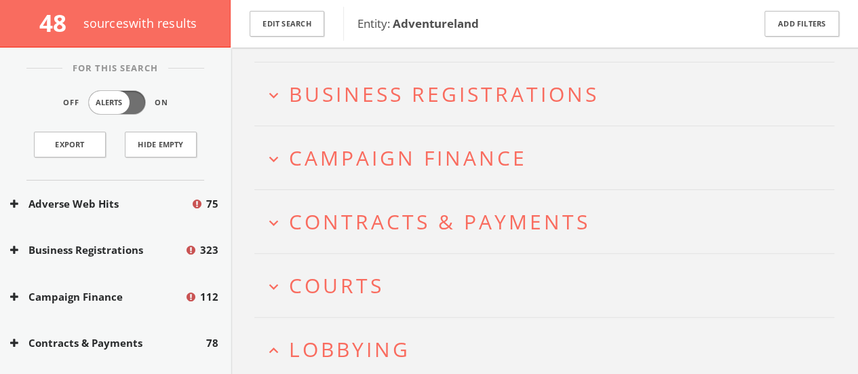
click at [317, 343] on span "Lobbying" at bounding box center [349, 349] width 121 height 28
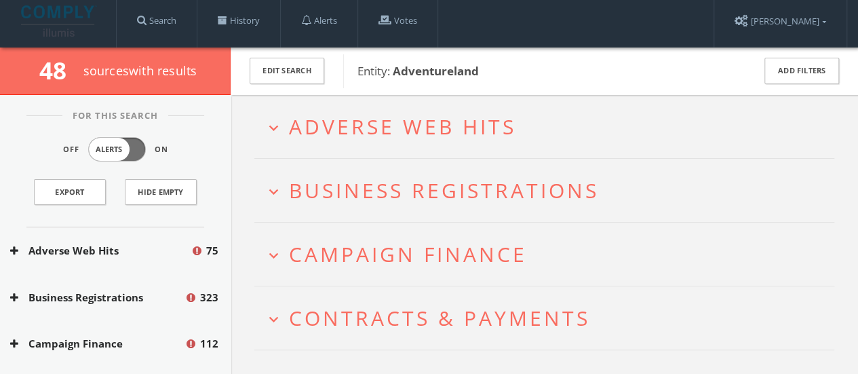
click at [336, 259] on span "Campaign Finance" at bounding box center [408, 254] width 238 height 28
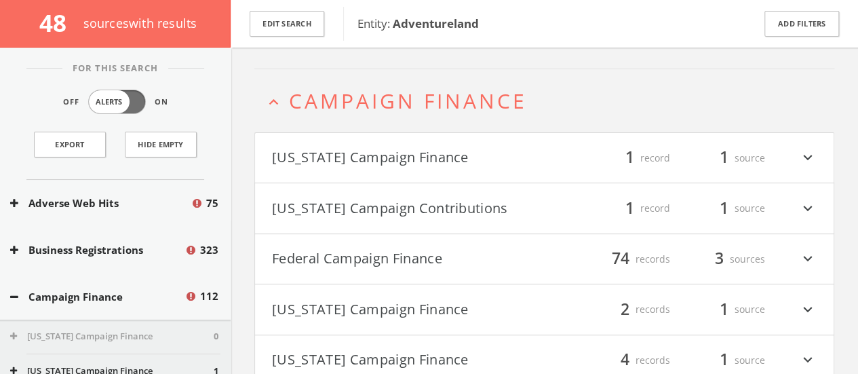
scroll to position [178, 0]
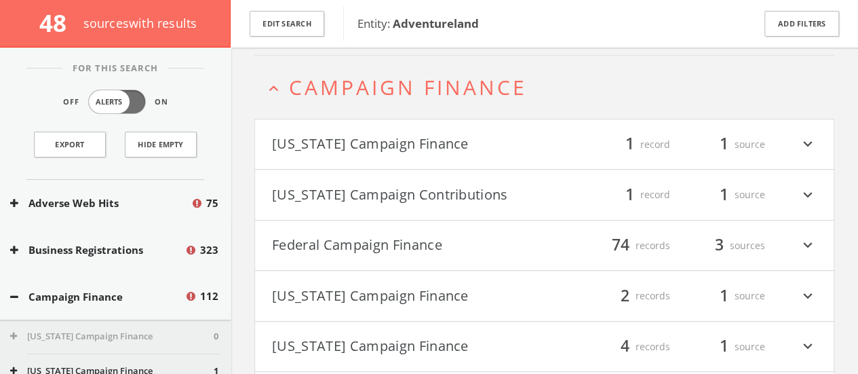
click at [338, 134] on button "[US_STATE] Campaign Finance" at bounding box center [408, 144] width 273 height 23
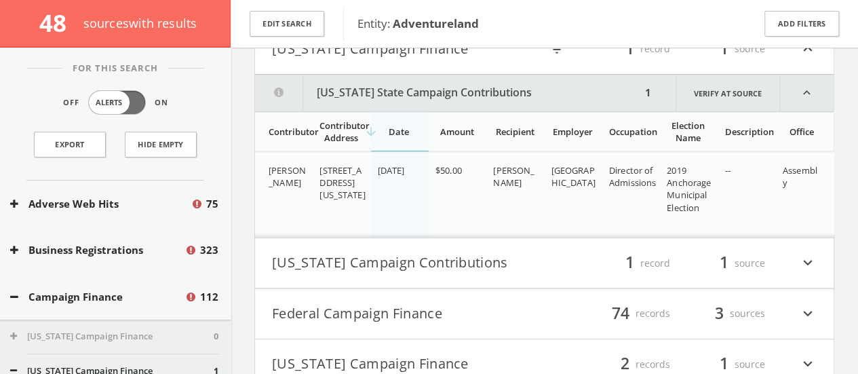
scroll to position [233, 0]
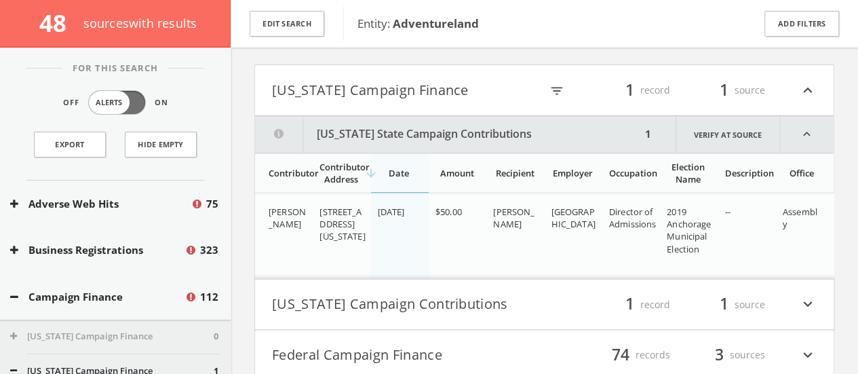
click at [360, 96] on button "[US_STATE] Campaign Finance" at bounding box center [406, 90] width 269 height 23
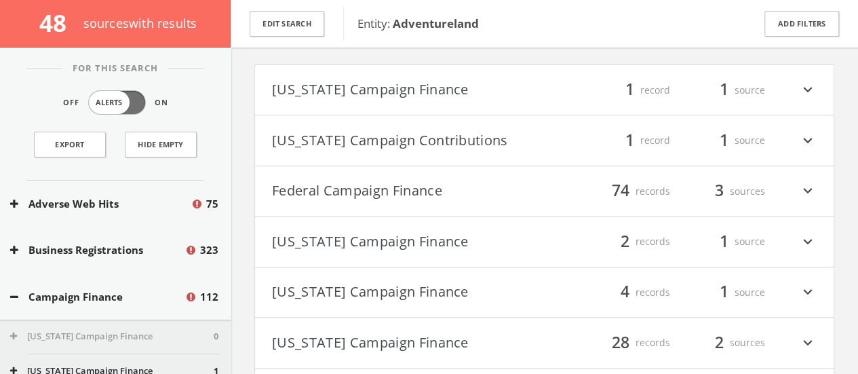
click at [348, 136] on button "[US_STATE] Campaign Contributions" at bounding box center [408, 140] width 273 height 23
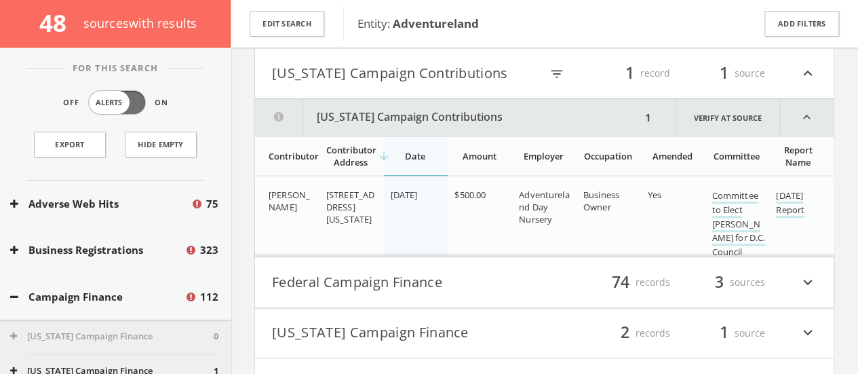
scroll to position [299, 0]
click at [354, 78] on button "[US_STATE] Campaign Contributions" at bounding box center [406, 73] width 269 height 23
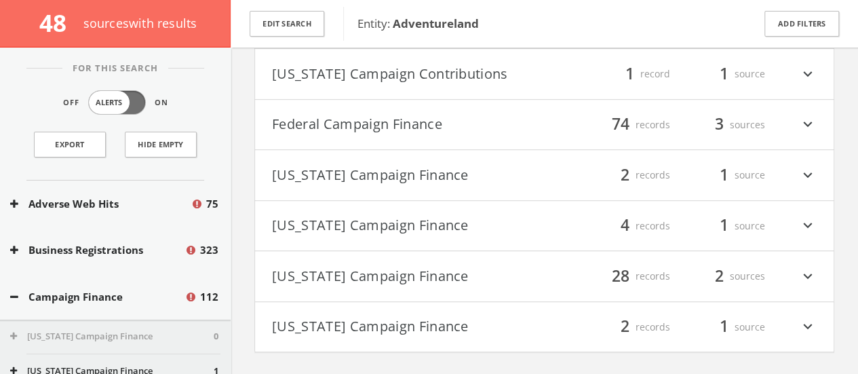
click at [418, 182] on button "[US_STATE] Campaign Finance" at bounding box center [408, 174] width 273 height 23
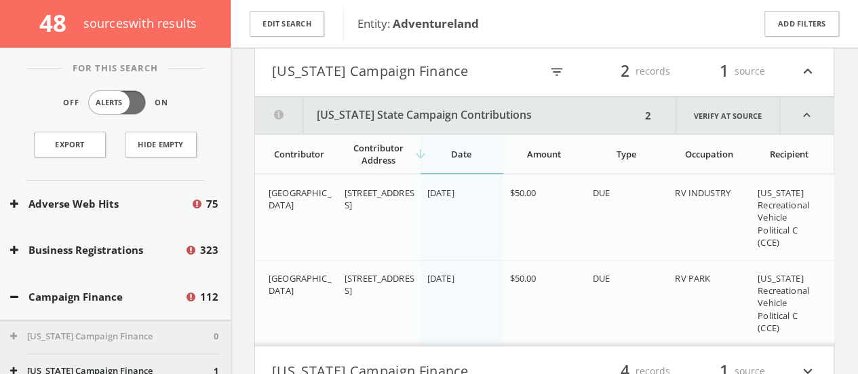
scroll to position [397, 0]
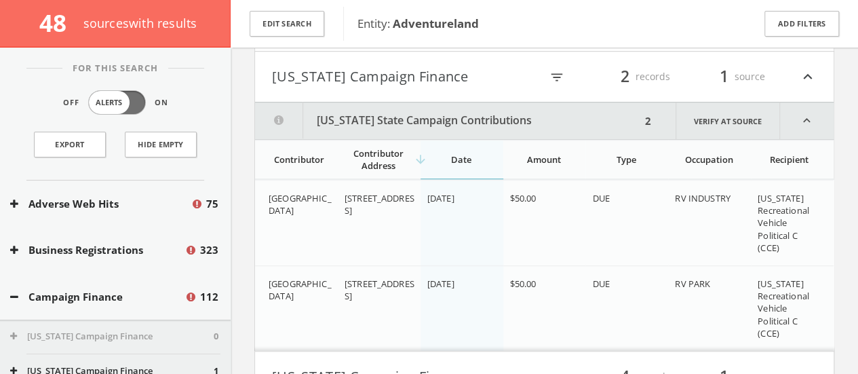
click at [357, 87] on button "Florida Campaign Finance" at bounding box center [406, 76] width 269 height 23
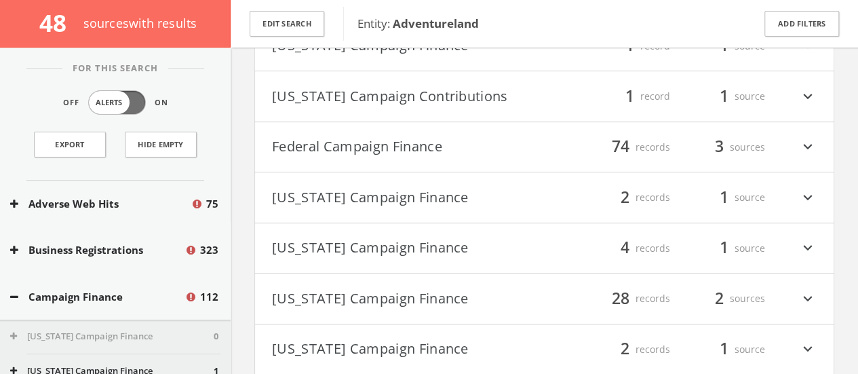
click at [362, 142] on button "Federal Campaign Finance" at bounding box center [408, 147] width 273 height 23
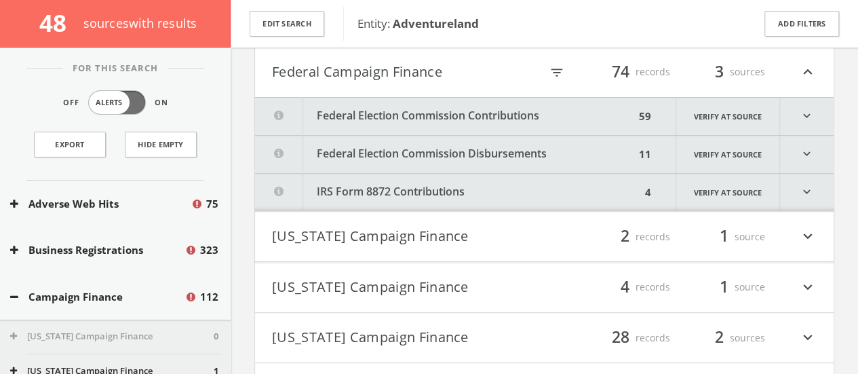
scroll to position [356, 0]
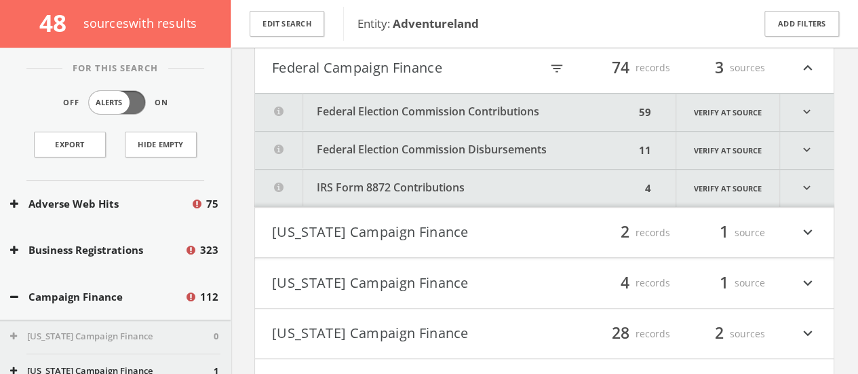
click at [309, 66] on button "Federal Campaign Finance" at bounding box center [406, 67] width 269 height 23
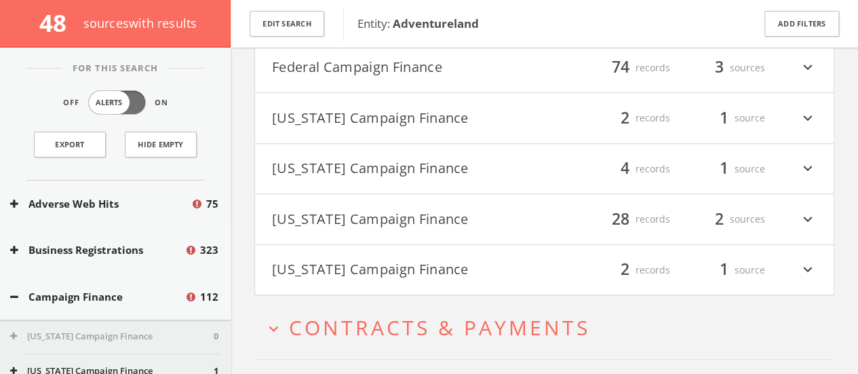
click at [342, 124] on button "Florida Campaign Finance" at bounding box center [408, 117] width 273 height 23
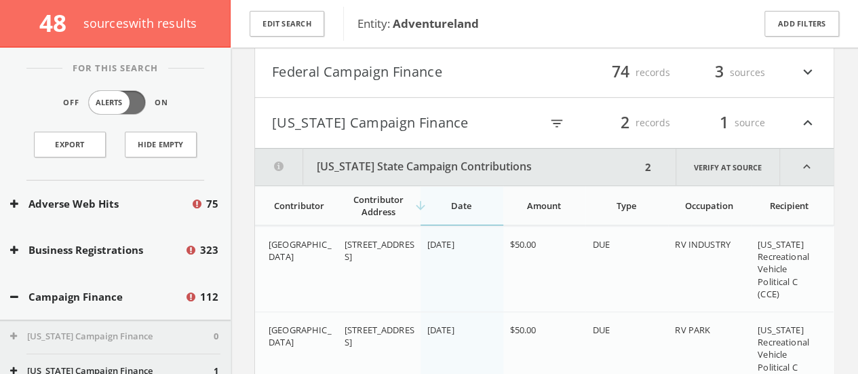
click at [314, 139] on h4 "Florida Campaign Finance filter_list 2 records 1 source expand_less" at bounding box center [544, 123] width 579 height 50
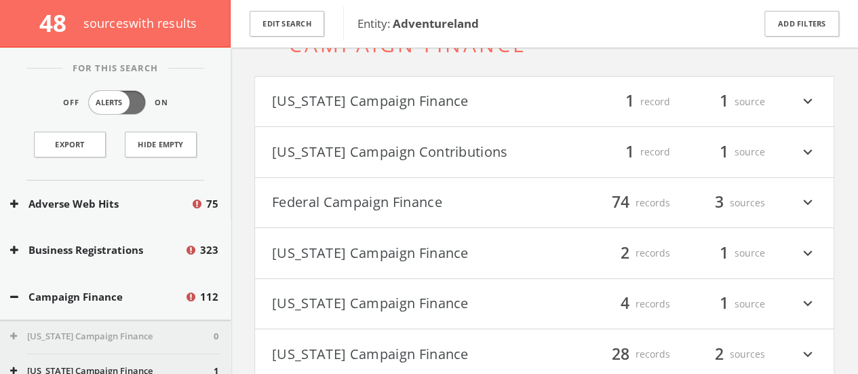
click at [303, 157] on button "District of Columbia Campaign Contributions" at bounding box center [408, 151] width 273 height 23
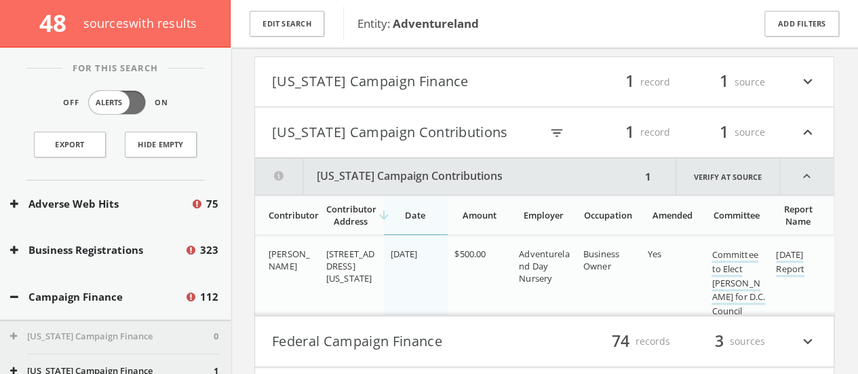
click at [359, 135] on button "District of Columbia Campaign Contributions" at bounding box center [406, 132] width 269 height 23
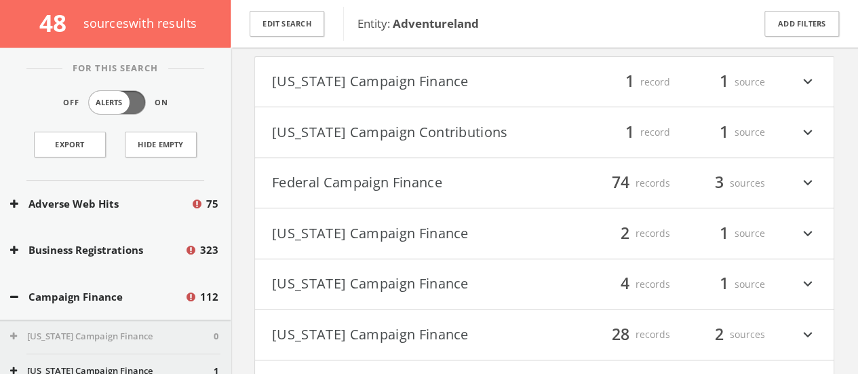
click at [313, 74] on button "Alaska Campaign Finance" at bounding box center [408, 82] width 273 height 23
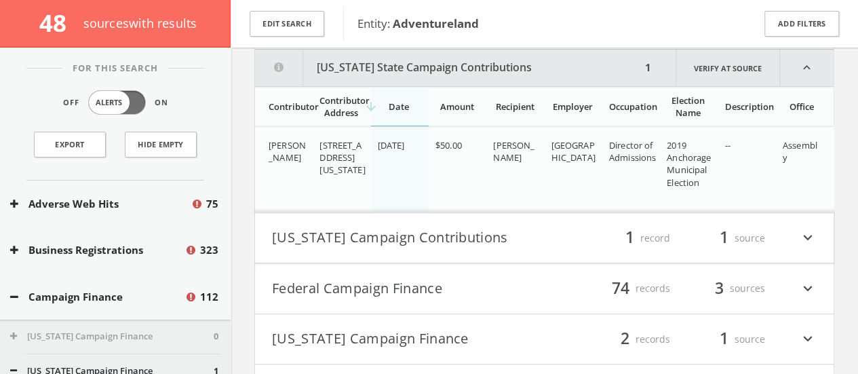
scroll to position [237, 0]
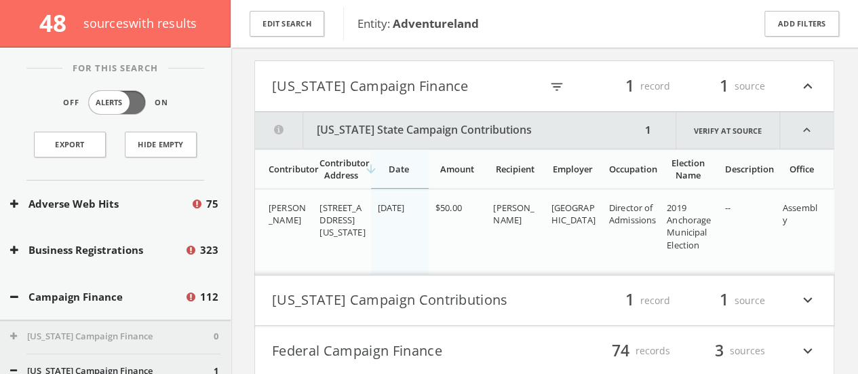
click at [395, 87] on button "Alaska Campaign Finance" at bounding box center [406, 86] width 269 height 23
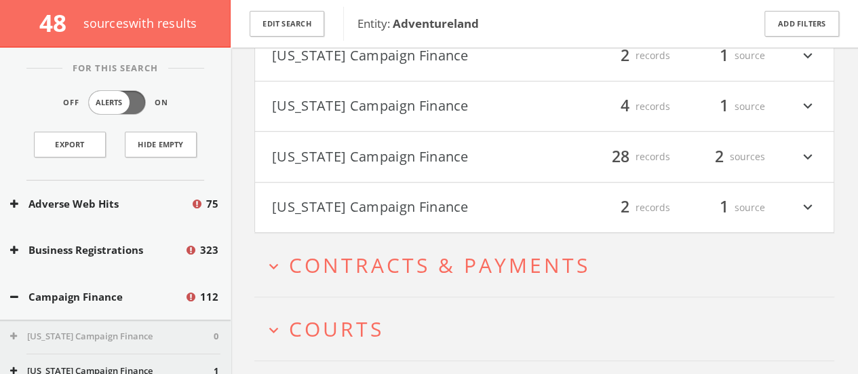
click at [419, 118] on button "Iowa Campaign Finance" at bounding box center [408, 106] width 273 height 23
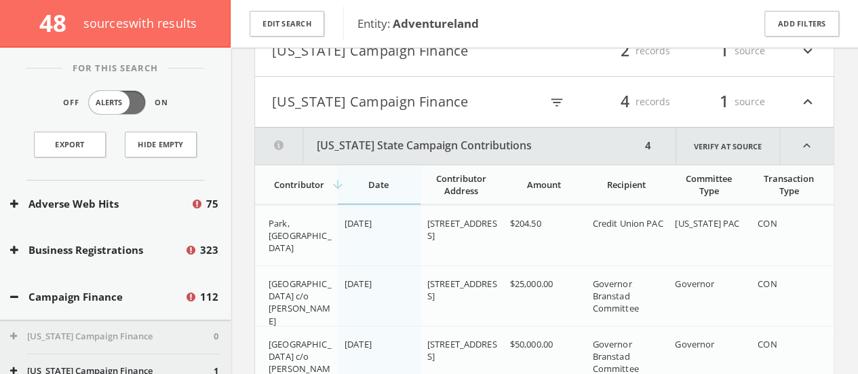
scroll to position [422, 0]
click at [321, 92] on h4 "Iowa Campaign Finance filter_list 4 records 1 source expand_less" at bounding box center [544, 103] width 579 height 50
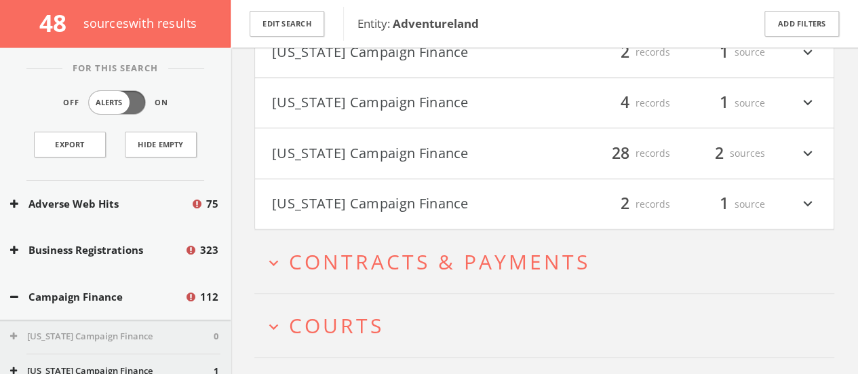
click at [340, 154] on button "New York Campaign Finance" at bounding box center [408, 153] width 273 height 23
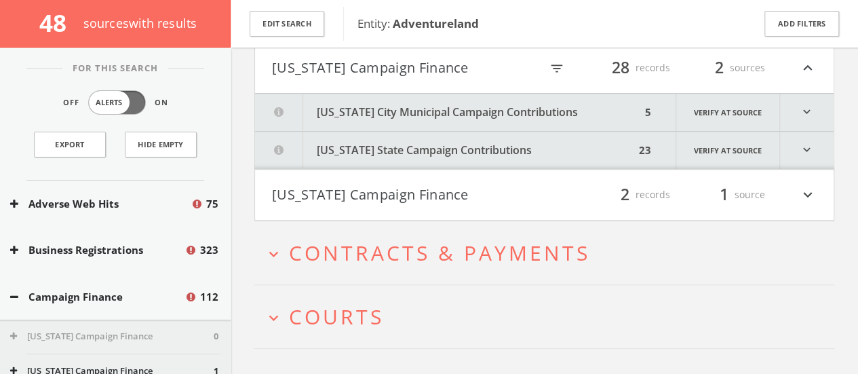
click at [345, 216] on h4 "Texas Campaign Finance filter_list 2 records 1 source expand_more" at bounding box center [544, 195] width 579 height 50
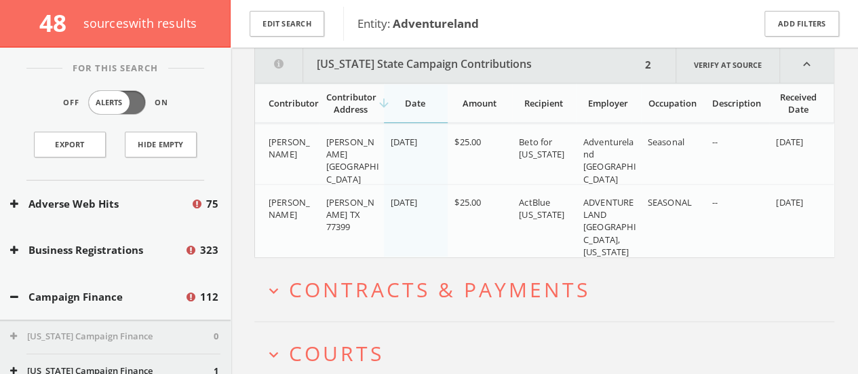
scroll to position [684, 0]
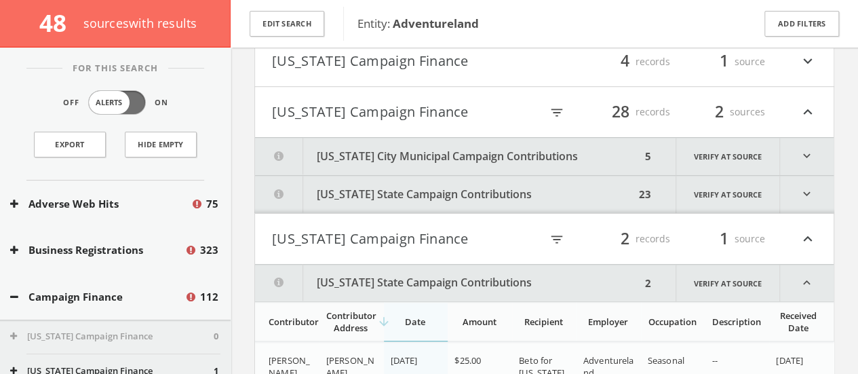
click at [357, 162] on button "New York City Municipal Campaign Contributions" at bounding box center [448, 156] width 386 height 37
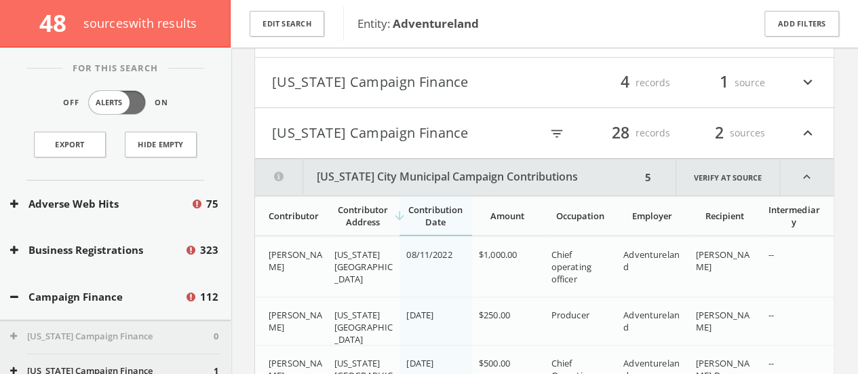
scroll to position [438, 0]
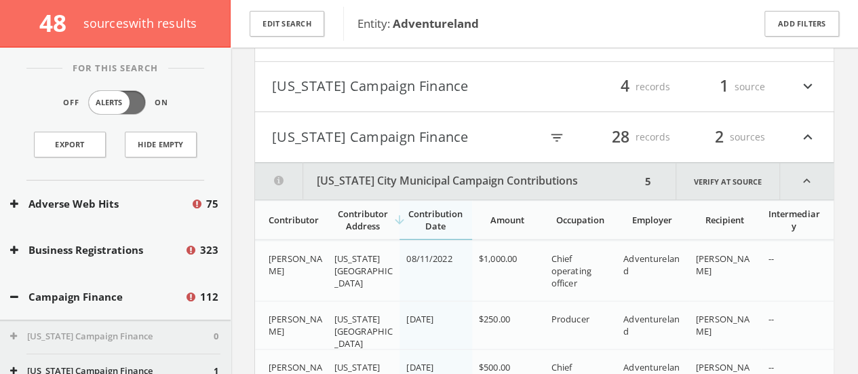
click at [357, 183] on button "New York City Municipal Campaign Contributions" at bounding box center [448, 181] width 386 height 37
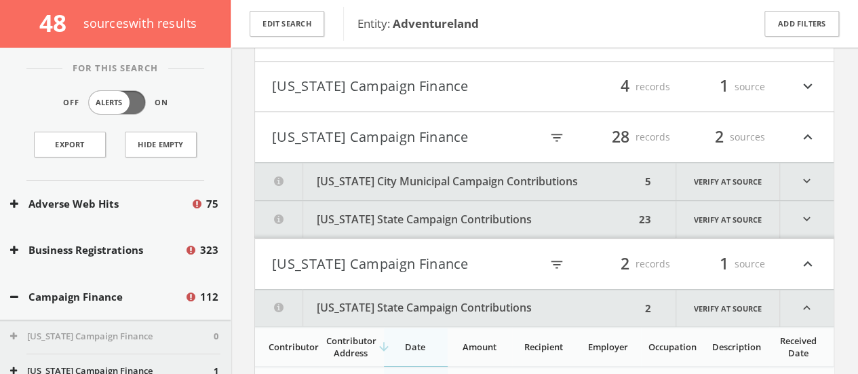
click at [385, 225] on button "New York State Campaign Contributions" at bounding box center [445, 219] width 380 height 37
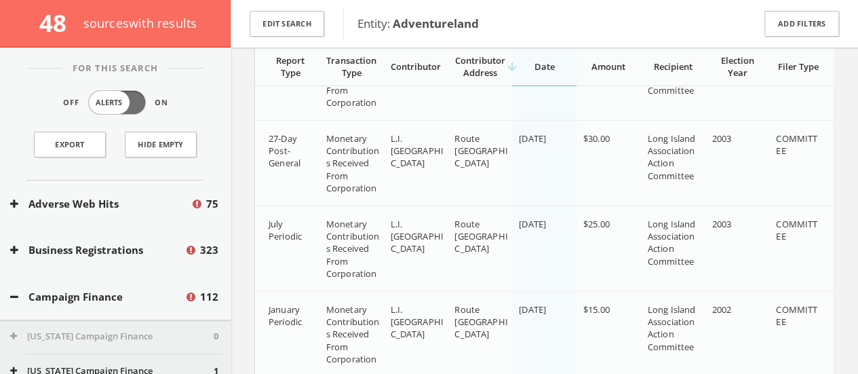
scroll to position [1972, 0]
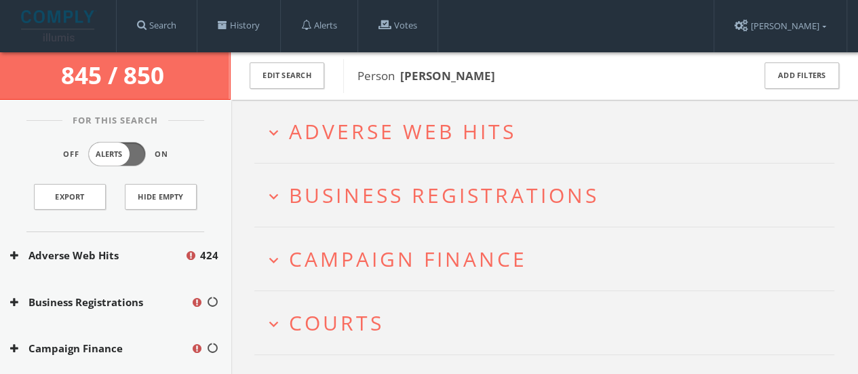
click at [456, 127] on span "Adverse Web Hits" at bounding box center [402, 131] width 227 height 28
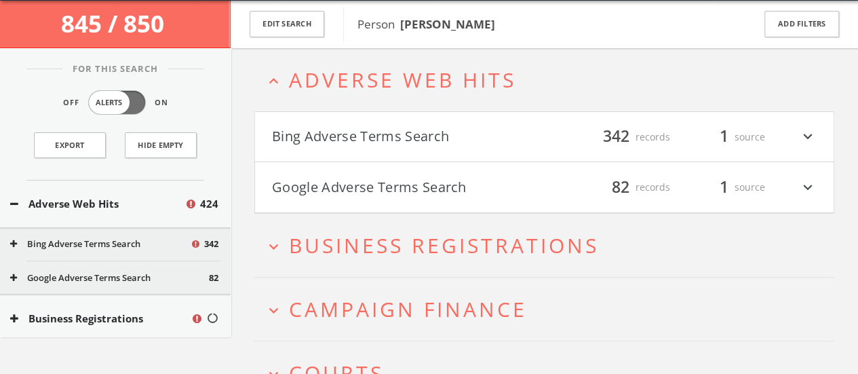
click at [353, 151] on h4 "Bing Adverse Terms Search filter_list 342 records 1 source expand_more" at bounding box center [544, 137] width 579 height 50
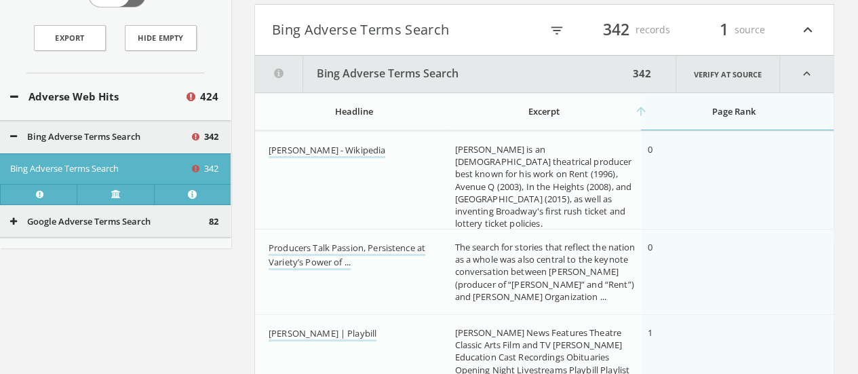
scroll to position [18, 0]
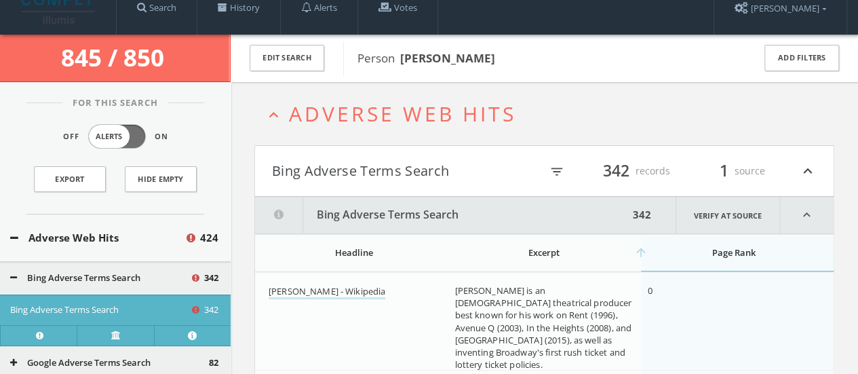
click at [290, 118] on span "Adverse Web Hits" at bounding box center [402, 114] width 227 height 28
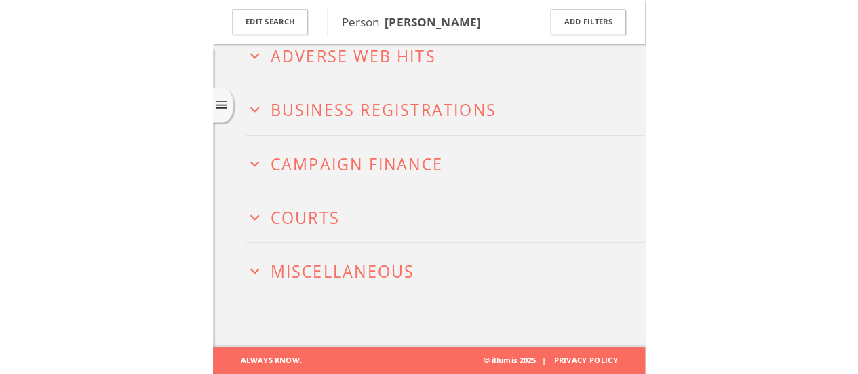
scroll to position [0, 0]
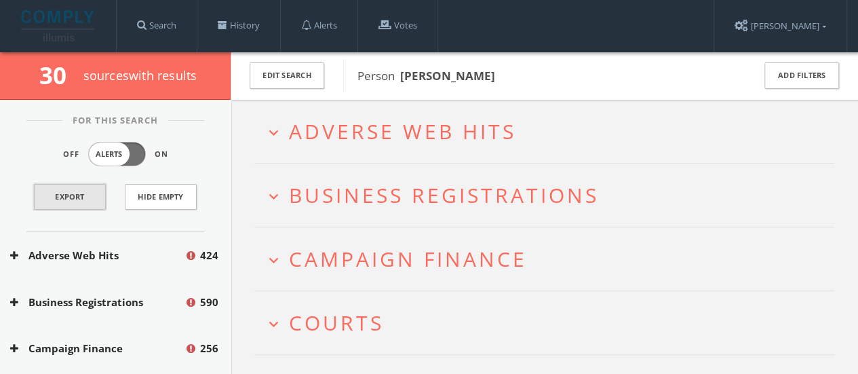
click at [56, 197] on link "Export" at bounding box center [70, 197] width 72 height 26
